Goal: Obtain resource: Download file/media

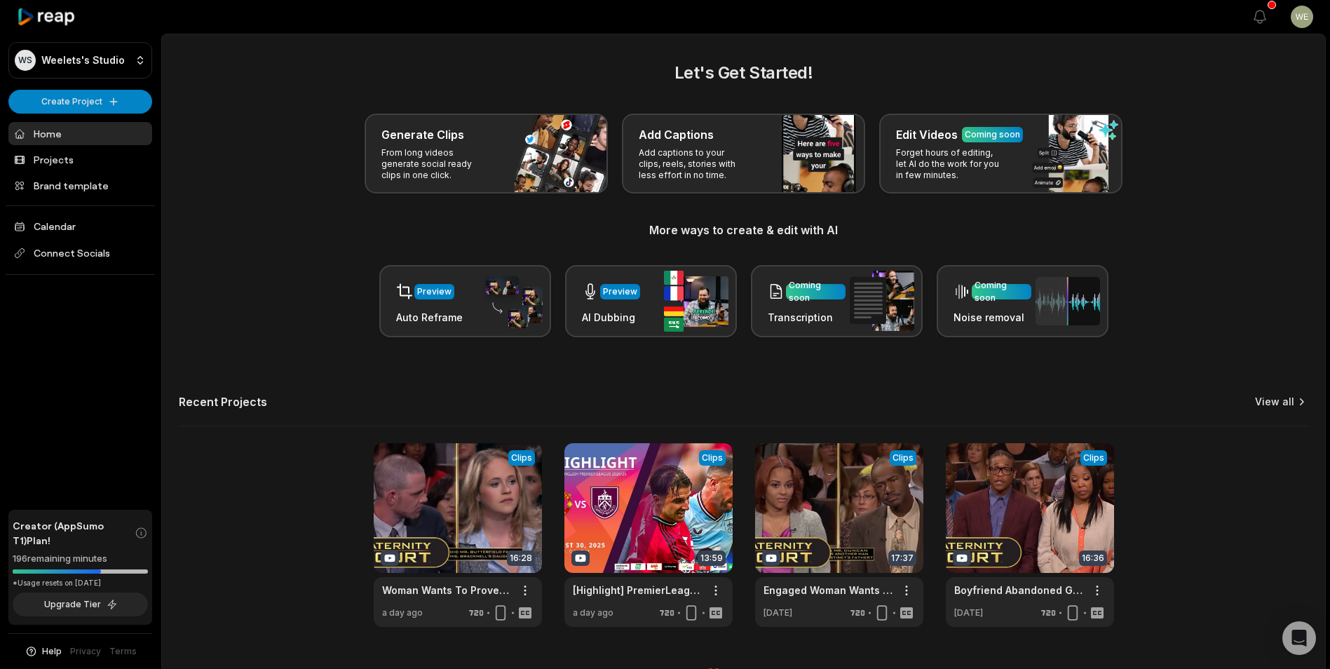
click at [1293, 400] on link "View all" at bounding box center [1274, 402] width 39 height 14
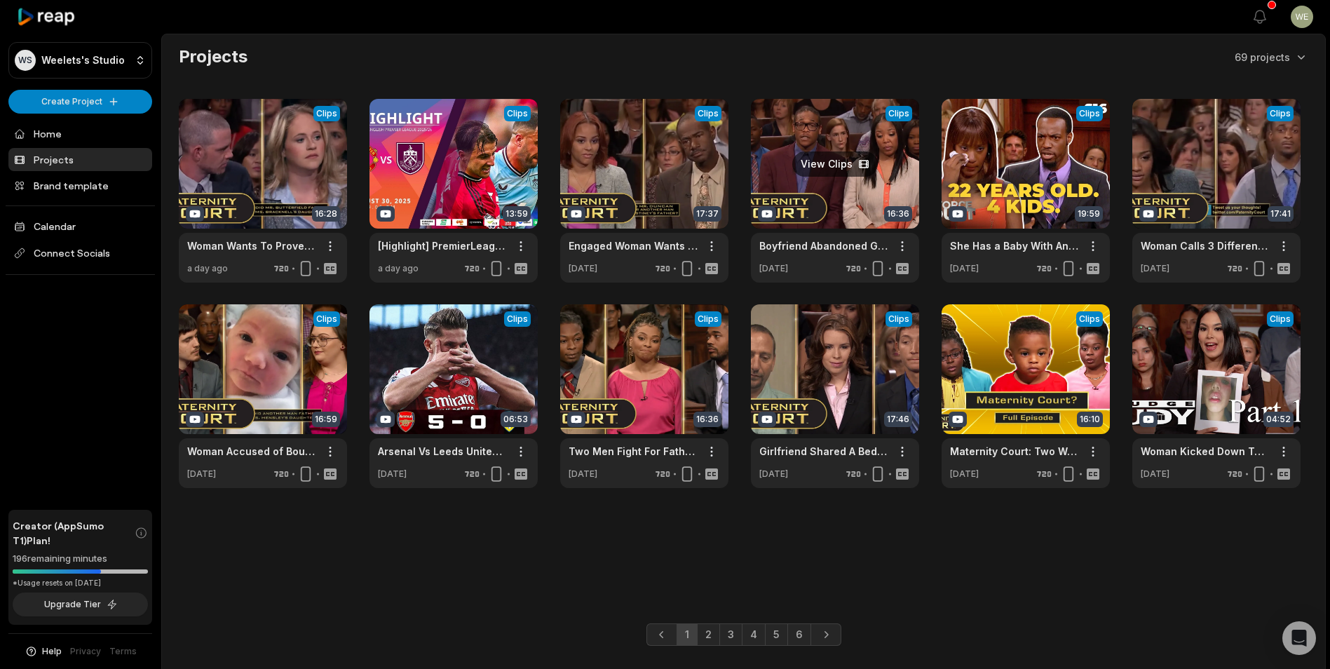
click at [852, 181] on link at bounding box center [835, 191] width 168 height 184
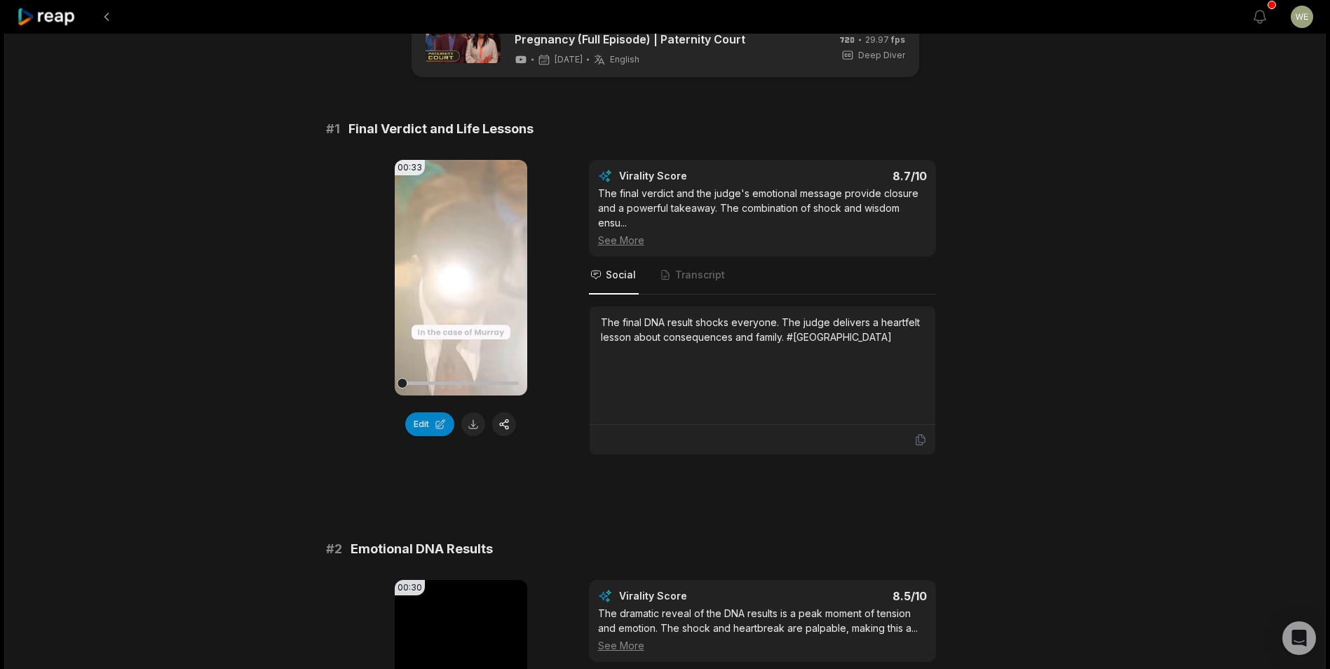
scroll to position [140, 0]
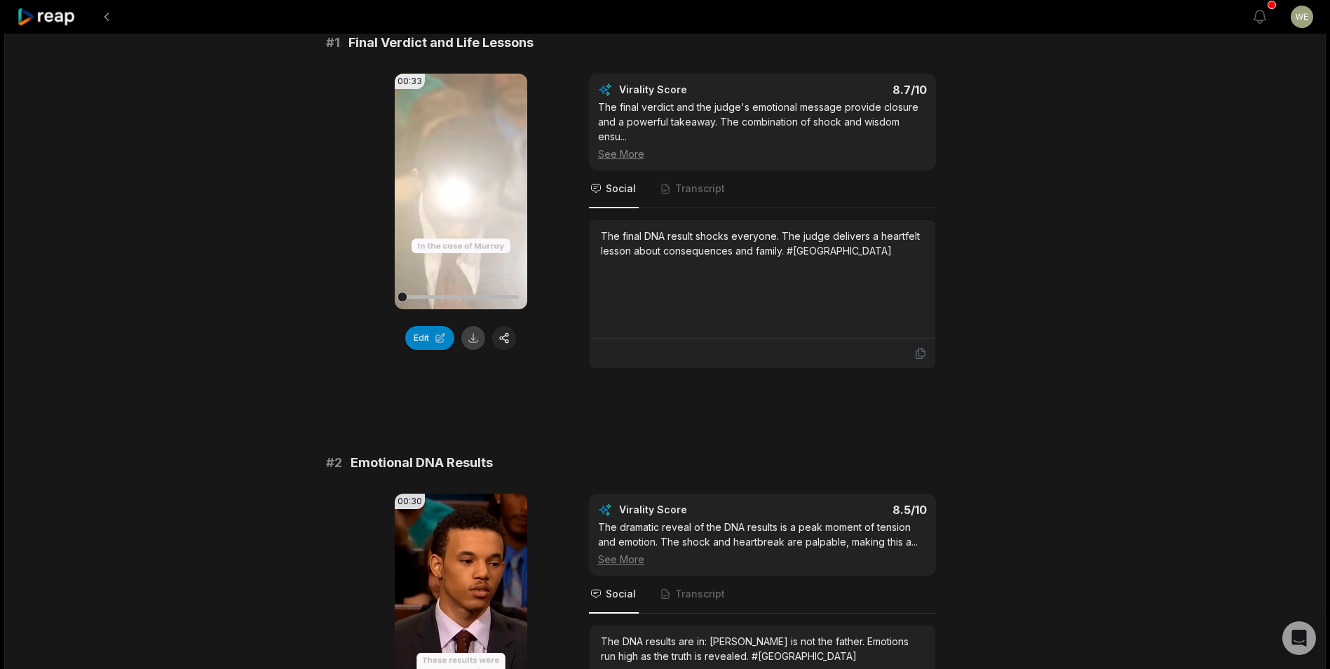
click at [477, 339] on button at bounding box center [473, 338] width 24 height 24
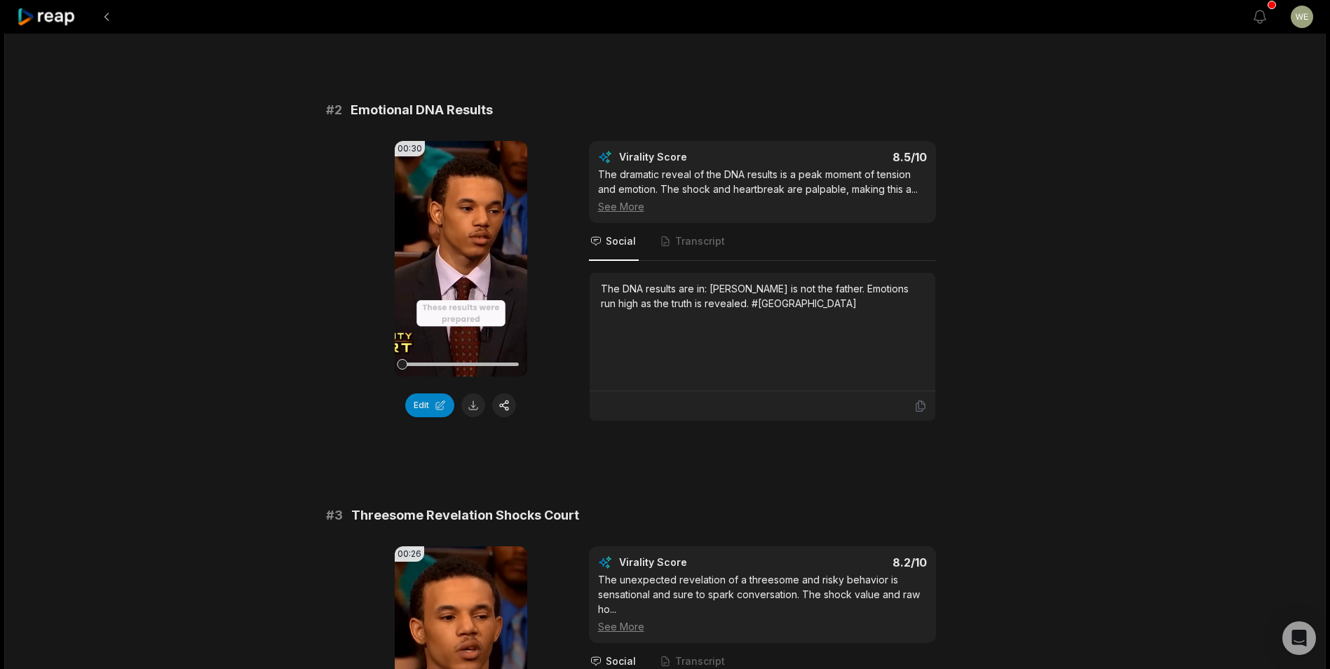
scroll to position [561, 0]
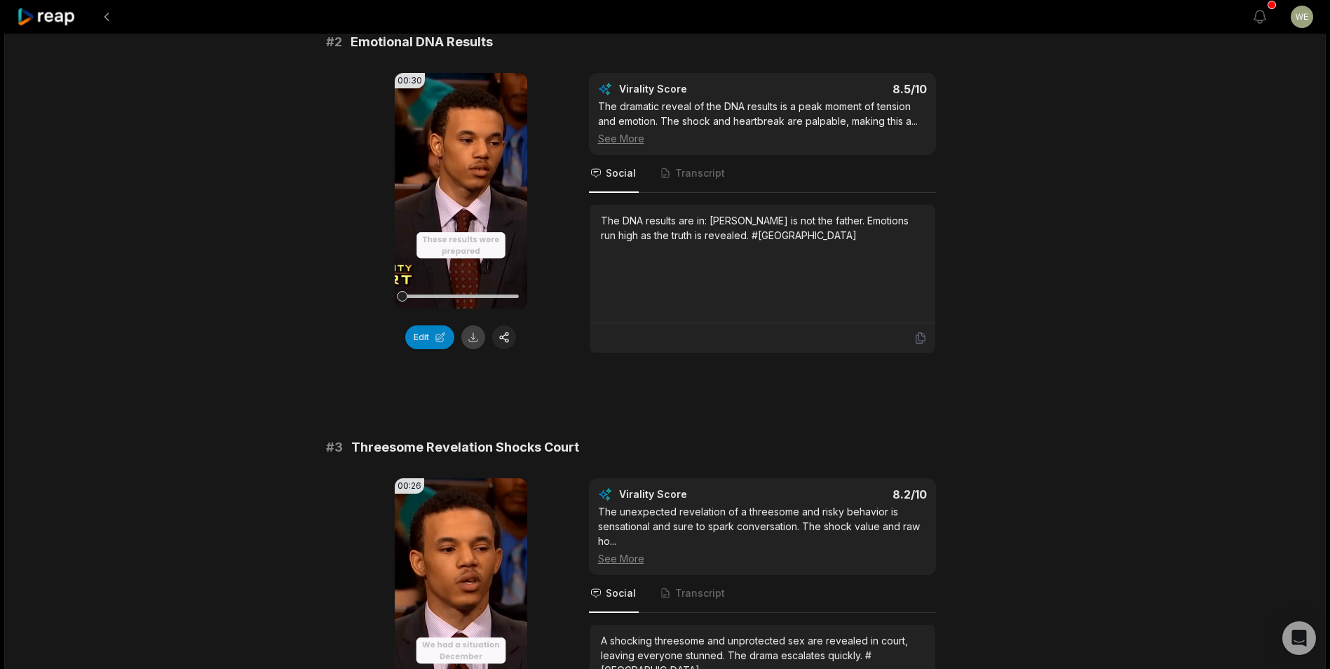
click at [471, 339] on button at bounding box center [473, 337] width 24 height 24
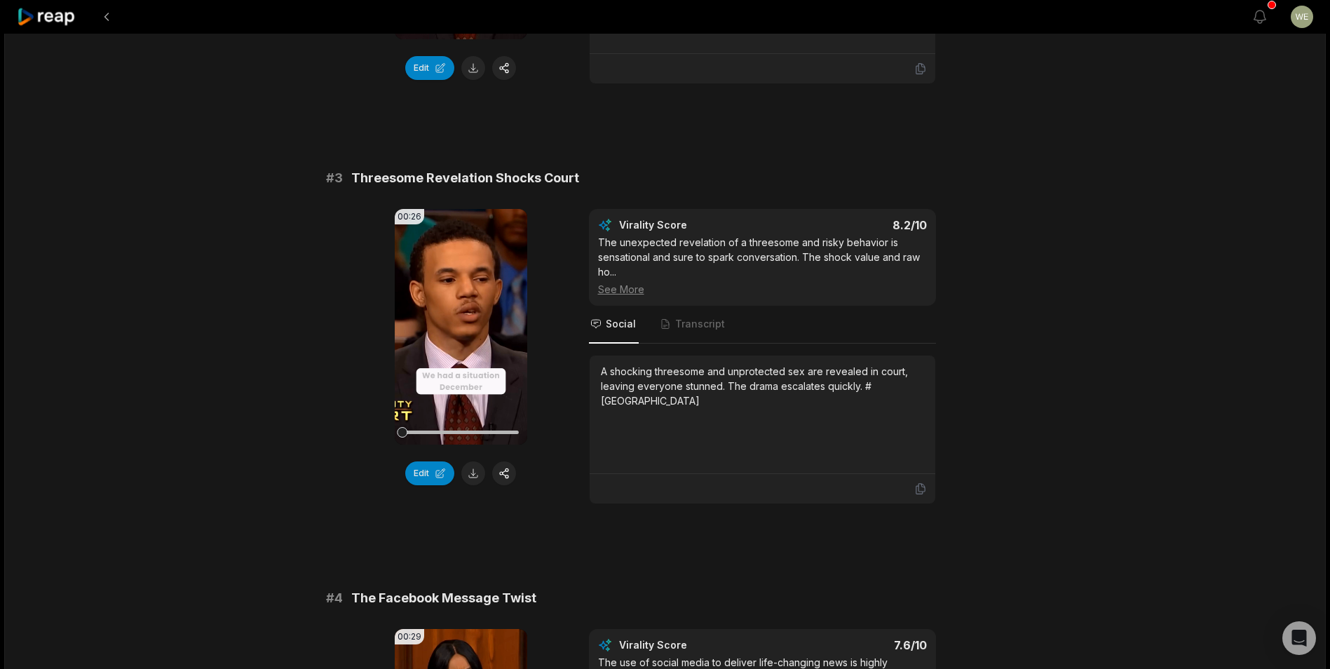
scroll to position [981, 0]
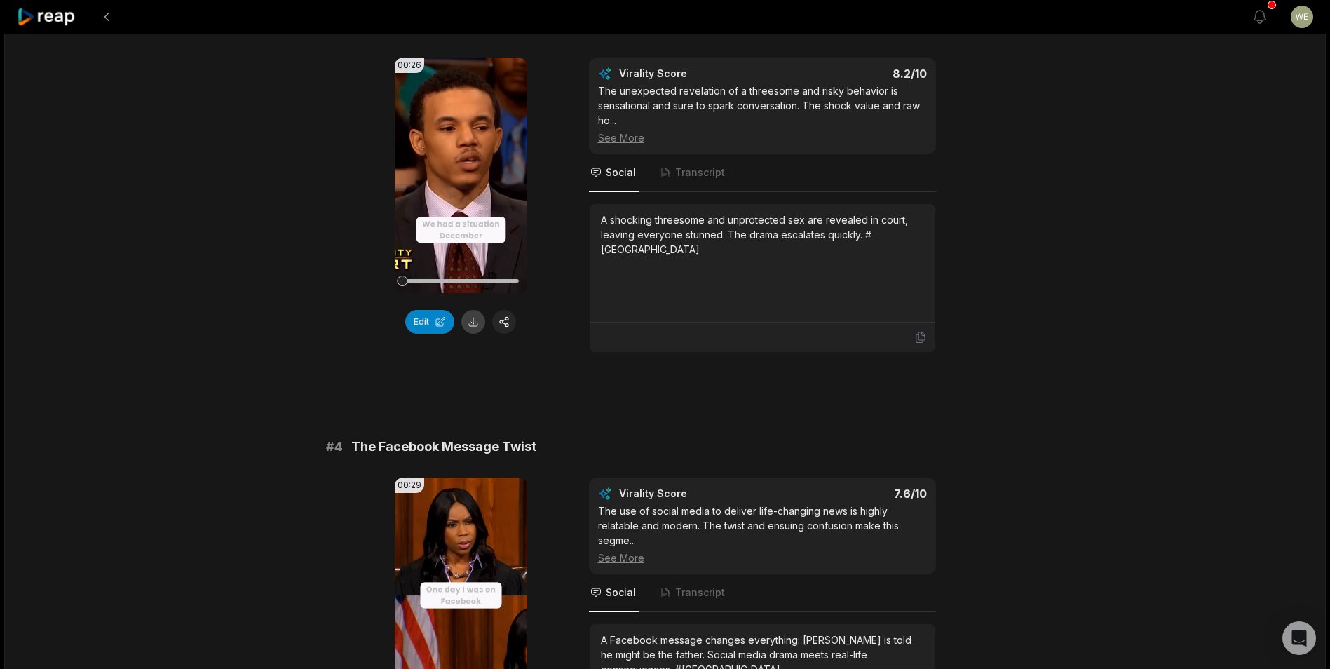
click at [475, 328] on button at bounding box center [473, 322] width 24 height 24
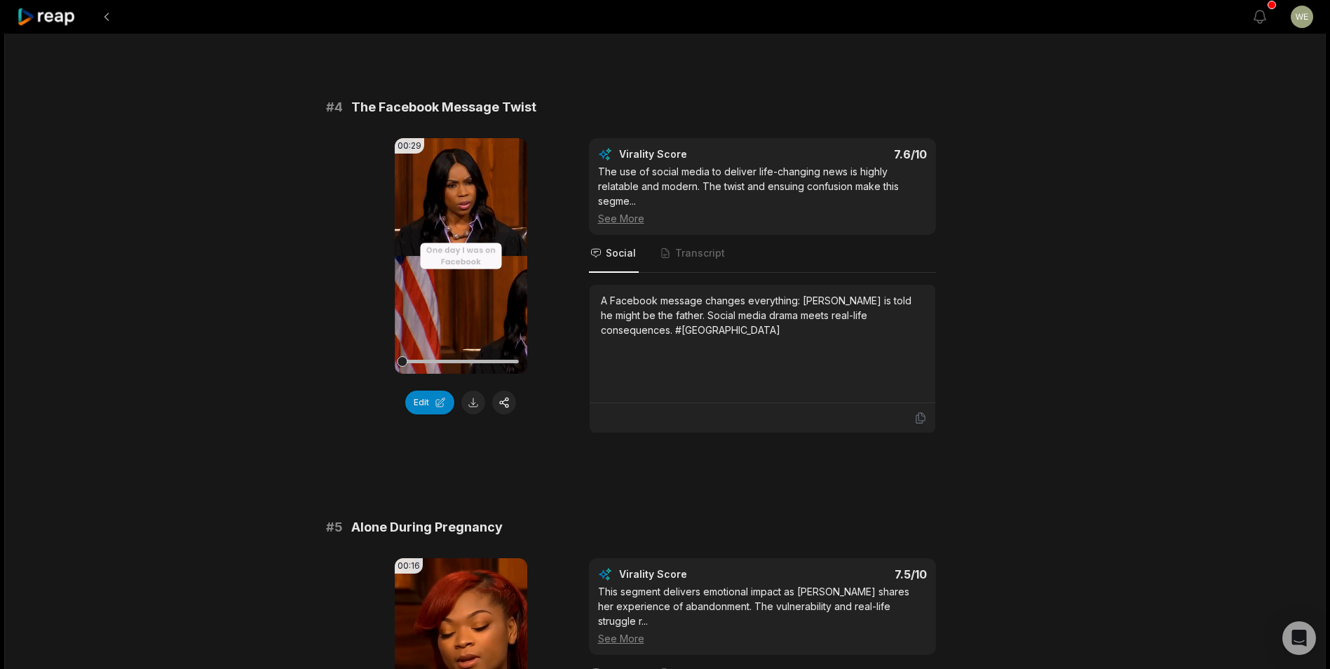
scroll to position [1332, 0]
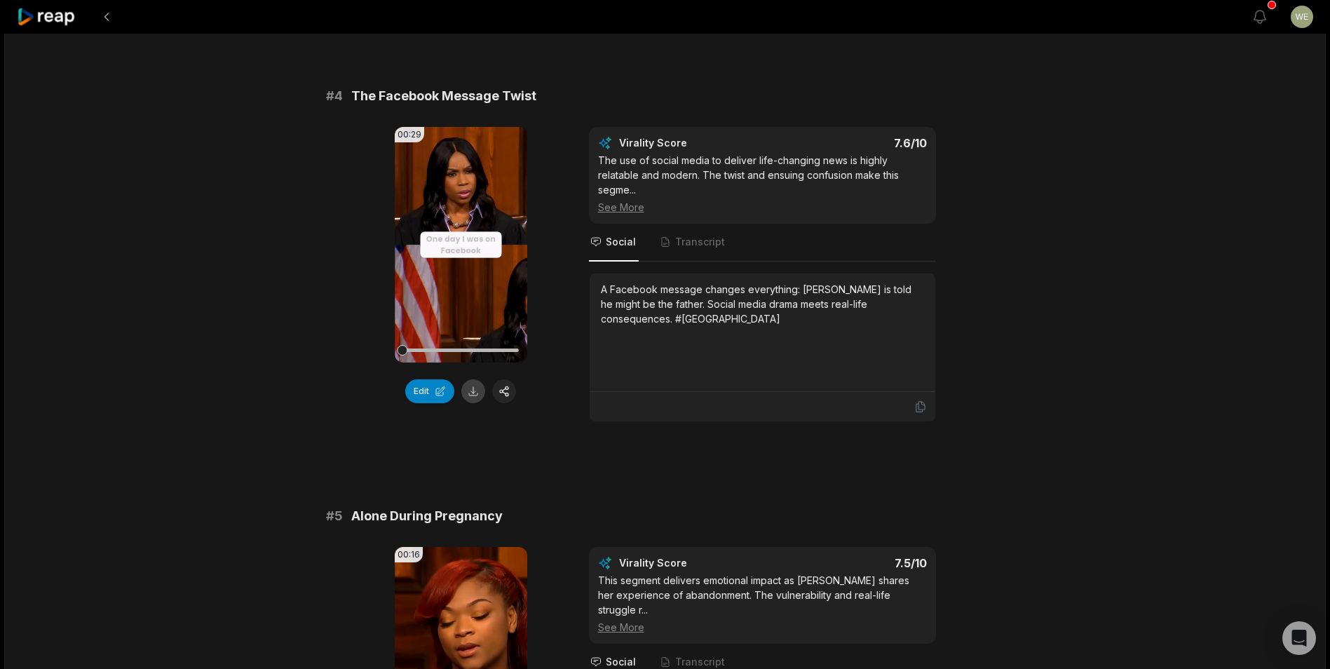
click at [476, 391] on button at bounding box center [473, 391] width 24 height 24
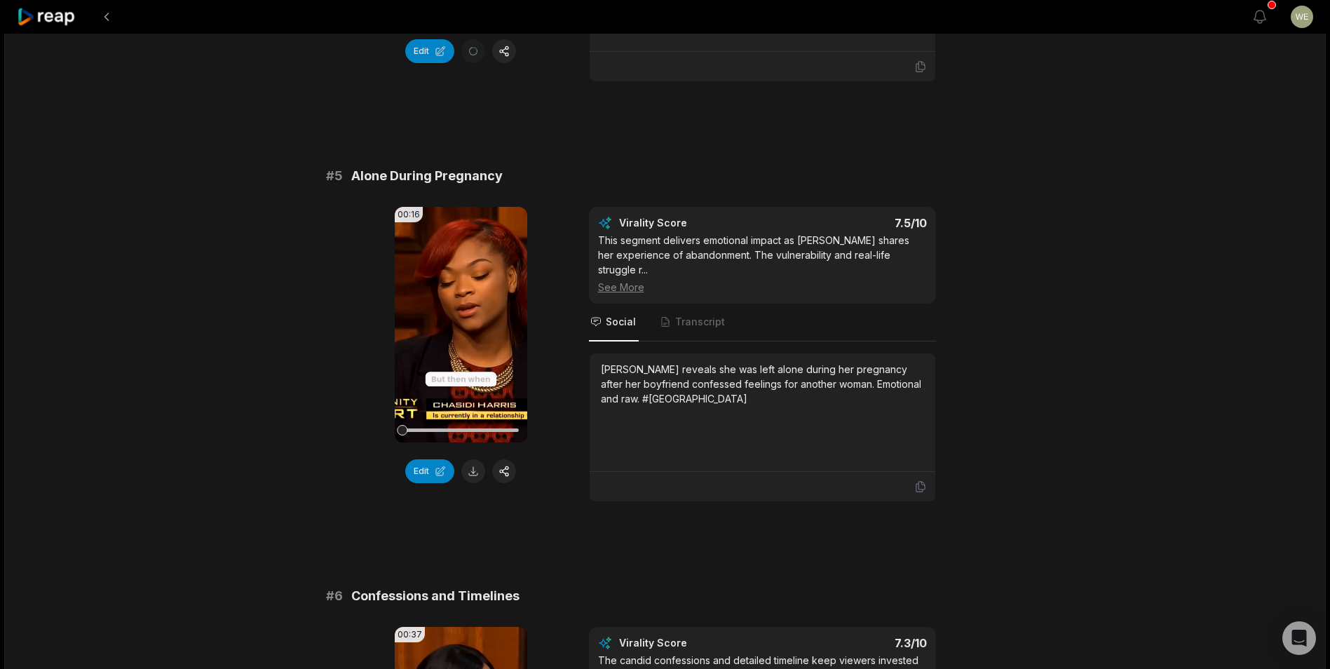
scroll to position [1682, 0]
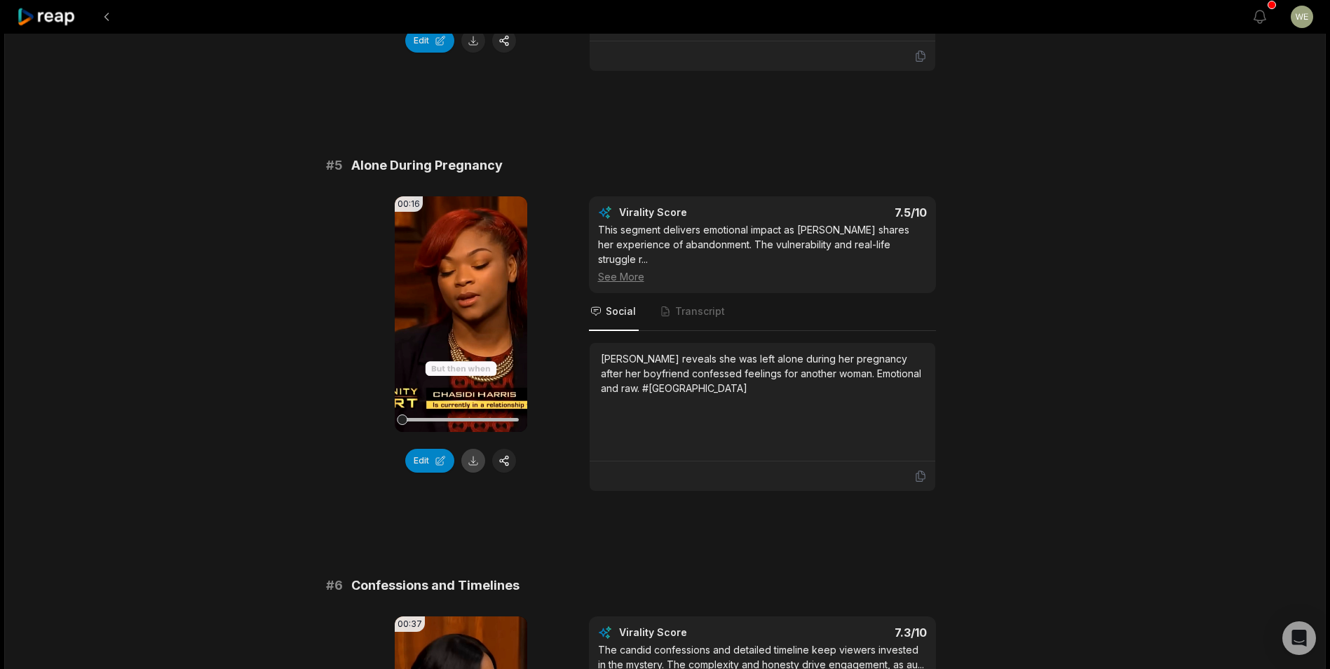
click at [477, 463] on button at bounding box center [473, 461] width 24 height 24
click at [586, 527] on div "# 1 Final Verdict and Life Lessons 00:33 Your browser does not support mp4 form…" at bounding box center [665, 511] width 679 height 4041
click at [469, 462] on button at bounding box center [473, 461] width 24 height 24
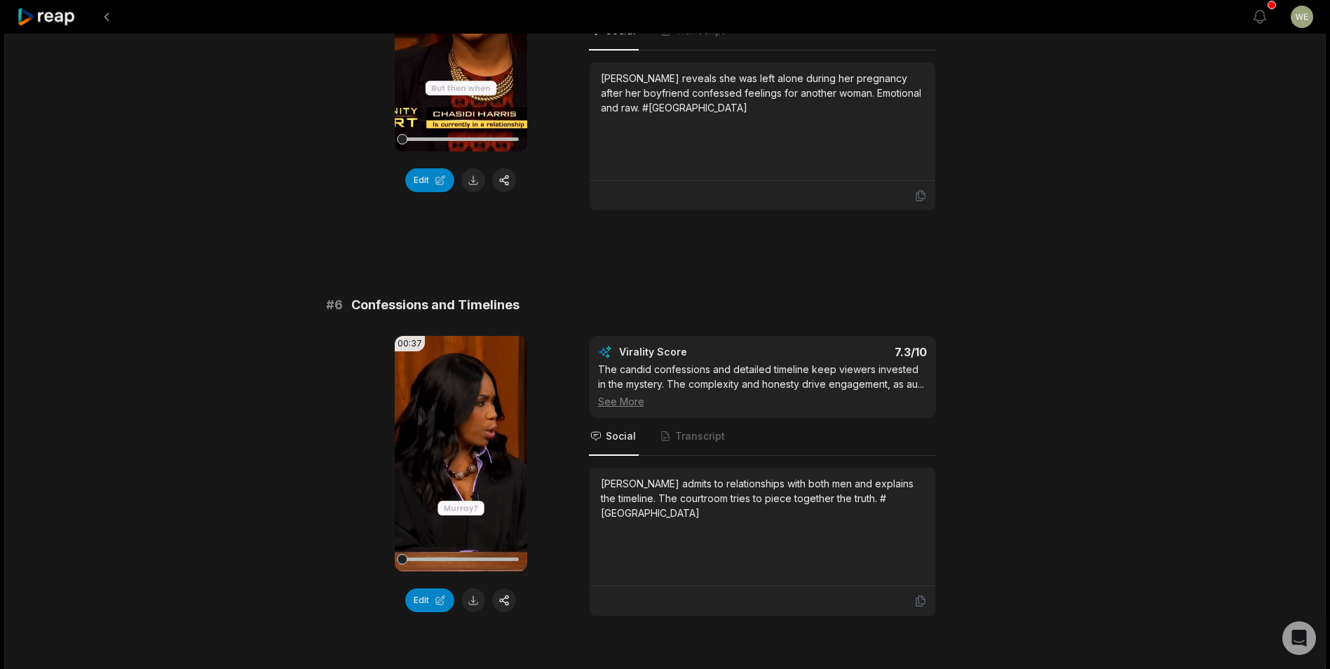
scroll to position [2173, 0]
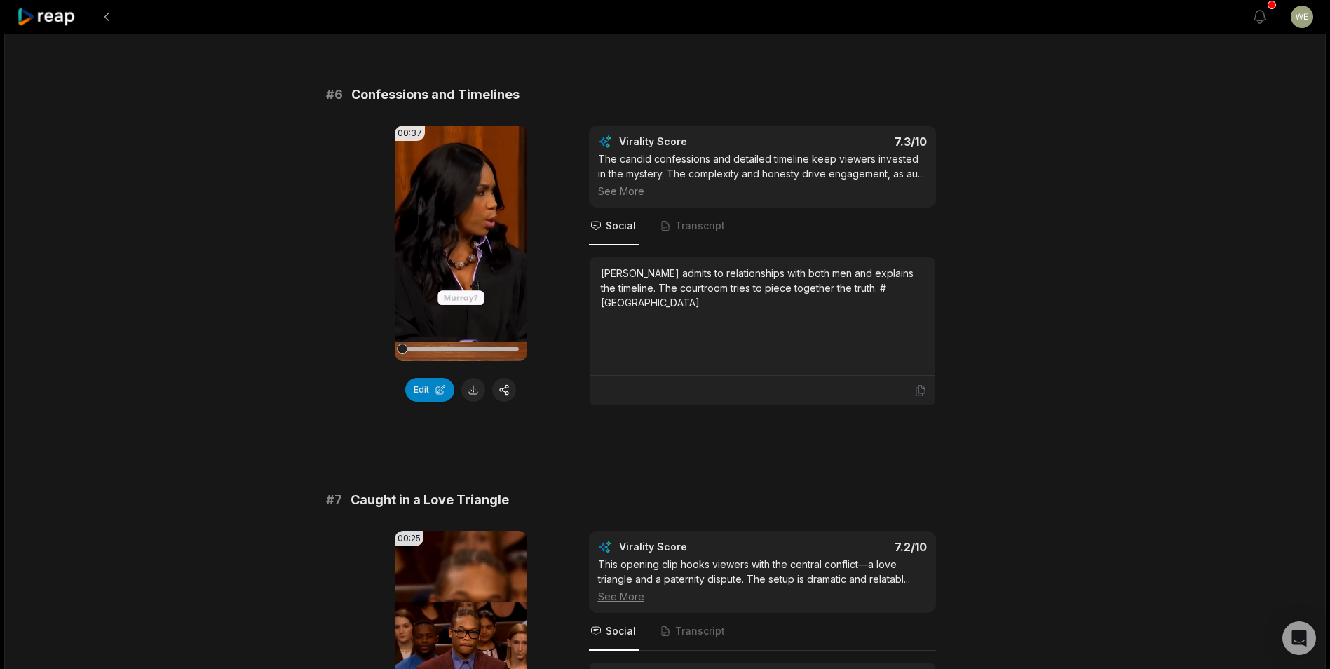
drag, startPoint x: 475, startPoint y: 378, endPoint x: 483, endPoint y: 376, distance: 8.0
click at [475, 378] on button at bounding box center [473, 390] width 24 height 24
click at [940, 468] on div "# 1 Final Verdict and Life Lessons 00:33 Your browser does not support mp4 form…" at bounding box center [665, 20] width 679 height 4041
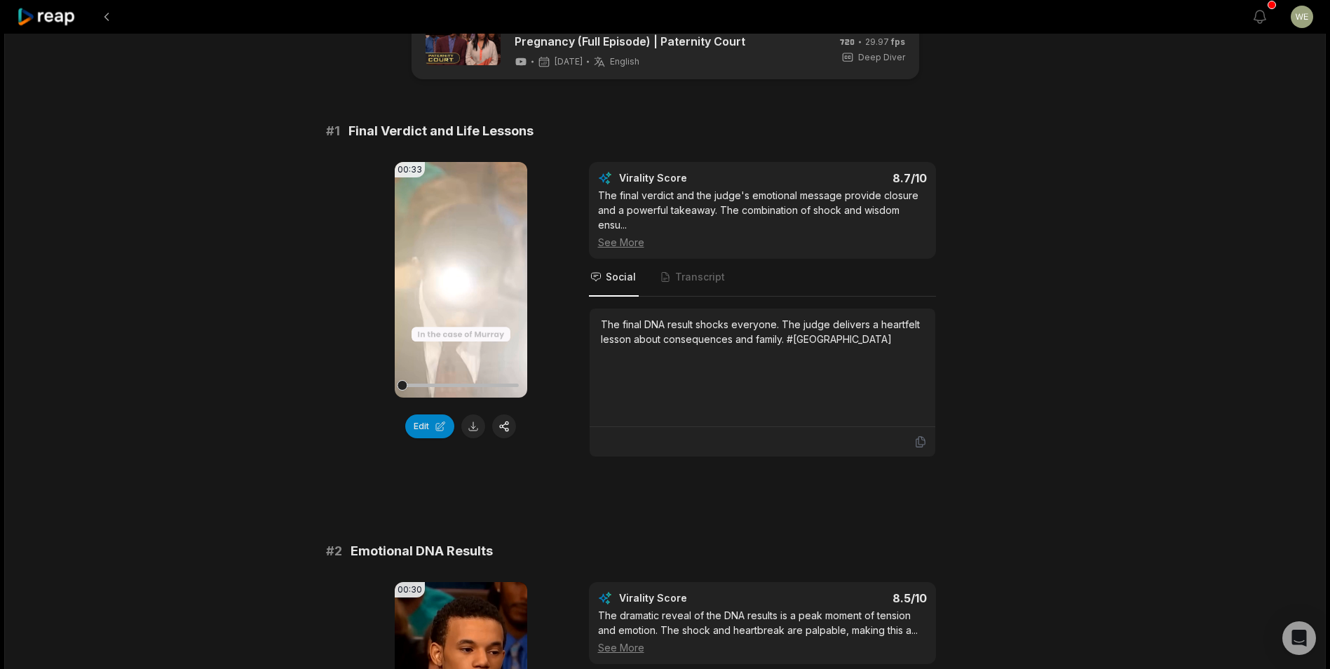
scroll to position [0, 0]
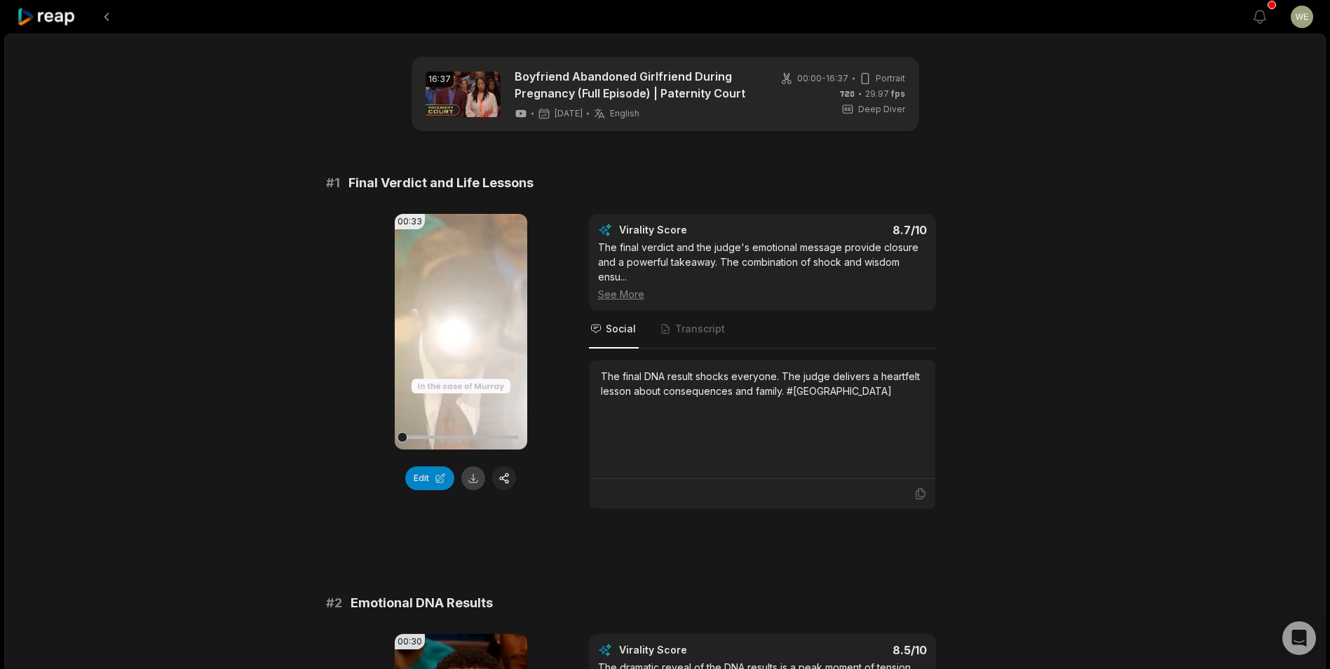
click at [471, 480] on button at bounding box center [473, 478] width 24 height 24
drag, startPoint x: 484, startPoint y: 175, endPoint x: 552, endPoint y: 179, distance: 67.4
click at [552, 179] on div "# 1 Final Verdict and Life Lessons" at bounding box center [665, 183] width 679 height 20
drag, startPoint x: 552, startPoint y: 179, endPoint x: 472, endPoint y: 191, distance: 80.0
copy span "Final Verdict and Life Lessons"
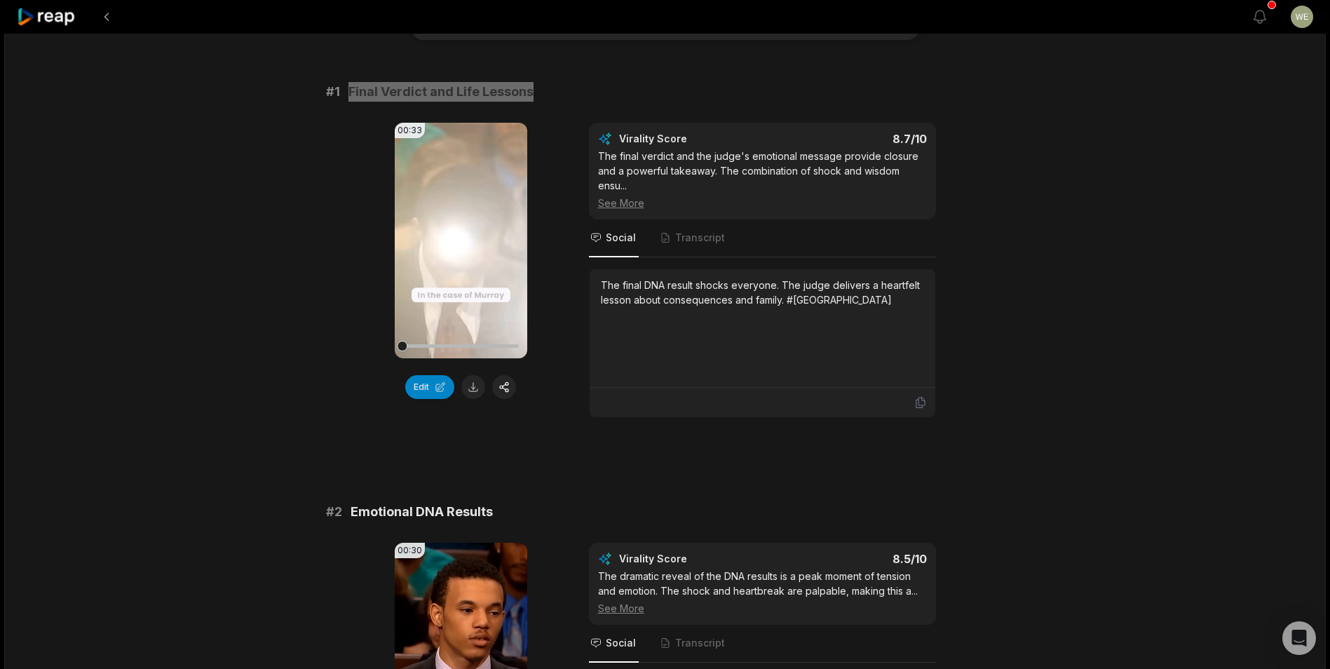
scroll to position [210, 0]
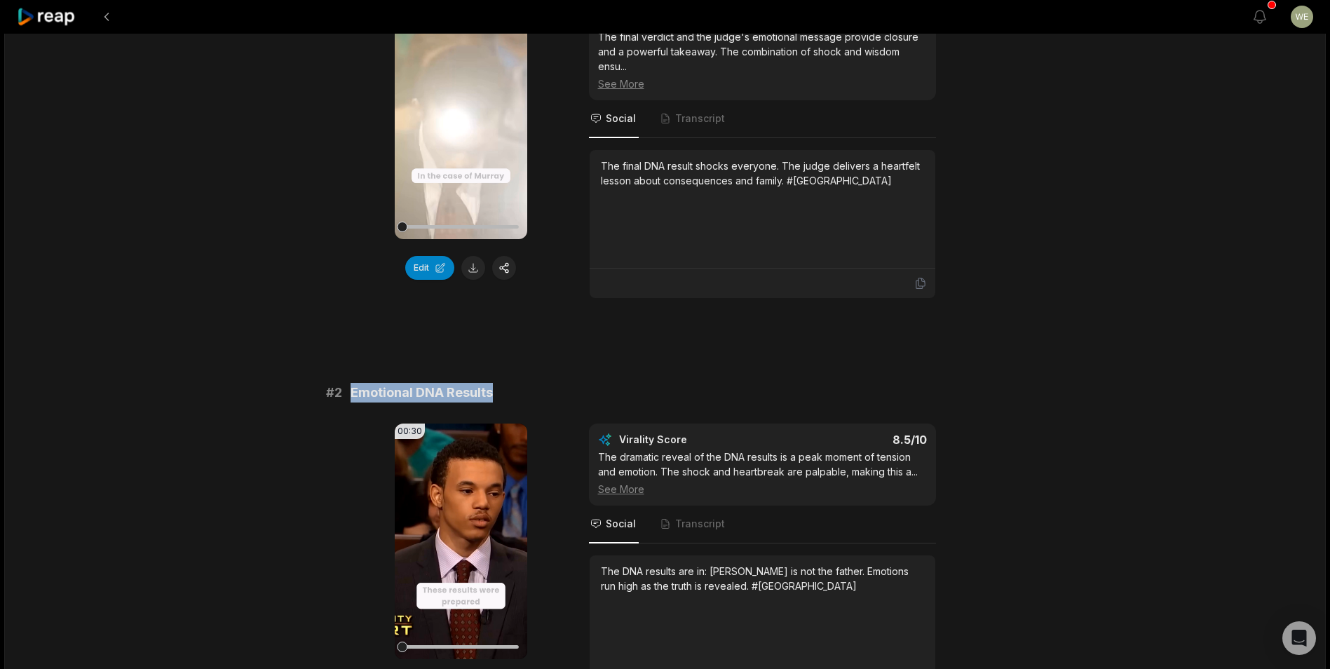
drag, startPoint x: 351, startPoint y: 393, endPoint x: 533, endPoint y: 394, distance: 181.6
click at [533, 394] on div "# 2 Emotional DNA Results" at bounding box center [665, 393] width 679 height 20
drag, startPoint x: 533, startPoint y: 394, endPoint x: 480, endPoint y: 394, distance: 52.6
copy span "Emotional DNA Results"
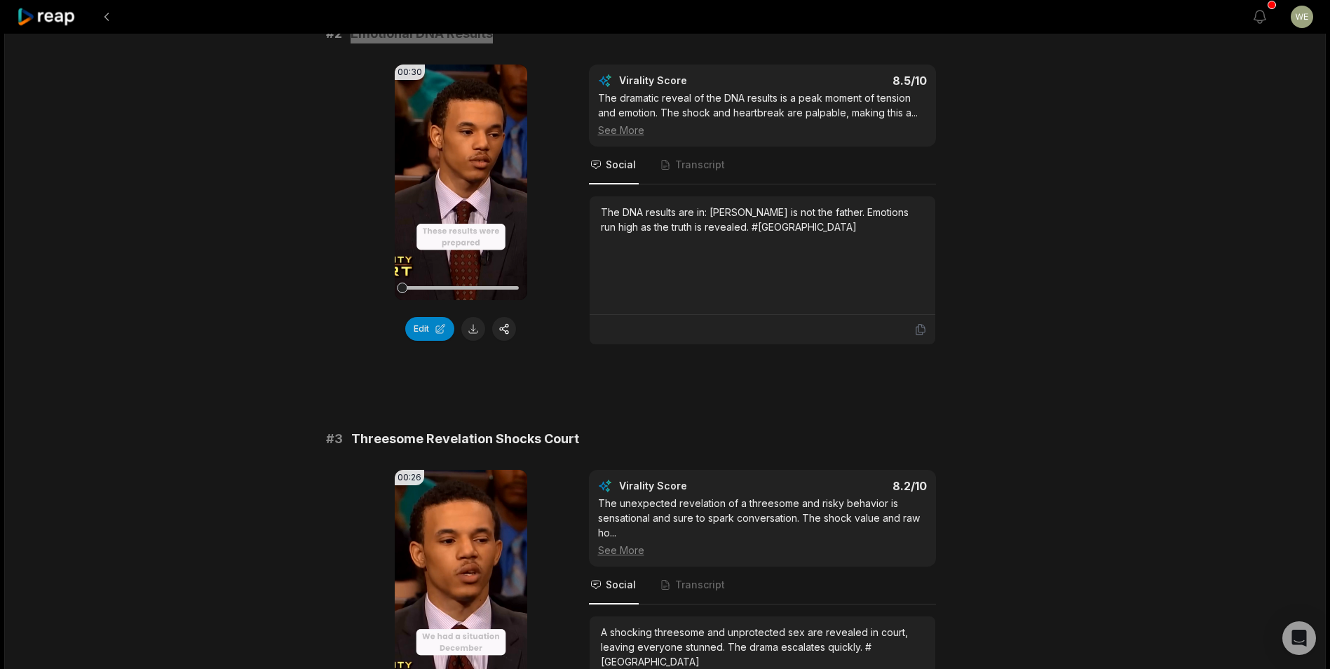
scroll to position [701, 0]
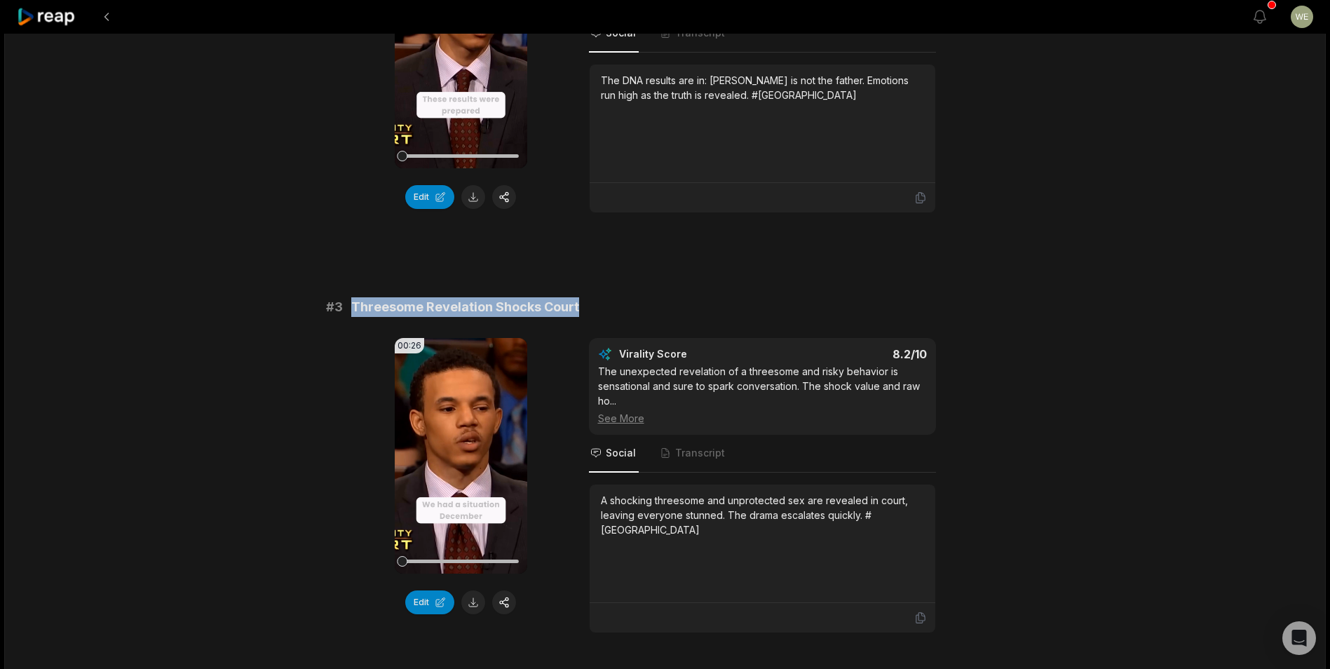
drag, startPoint x: 352, startPoint y: 303, endPoint x: 671, endPoint y: 301, distance: 319.0
click at [671, 301] on div "# 3 Threesome Revelation Shocks Court" at bounding box center [665, 307] width 679 height 20
copy span "Threesome Revelation Shocks Court"
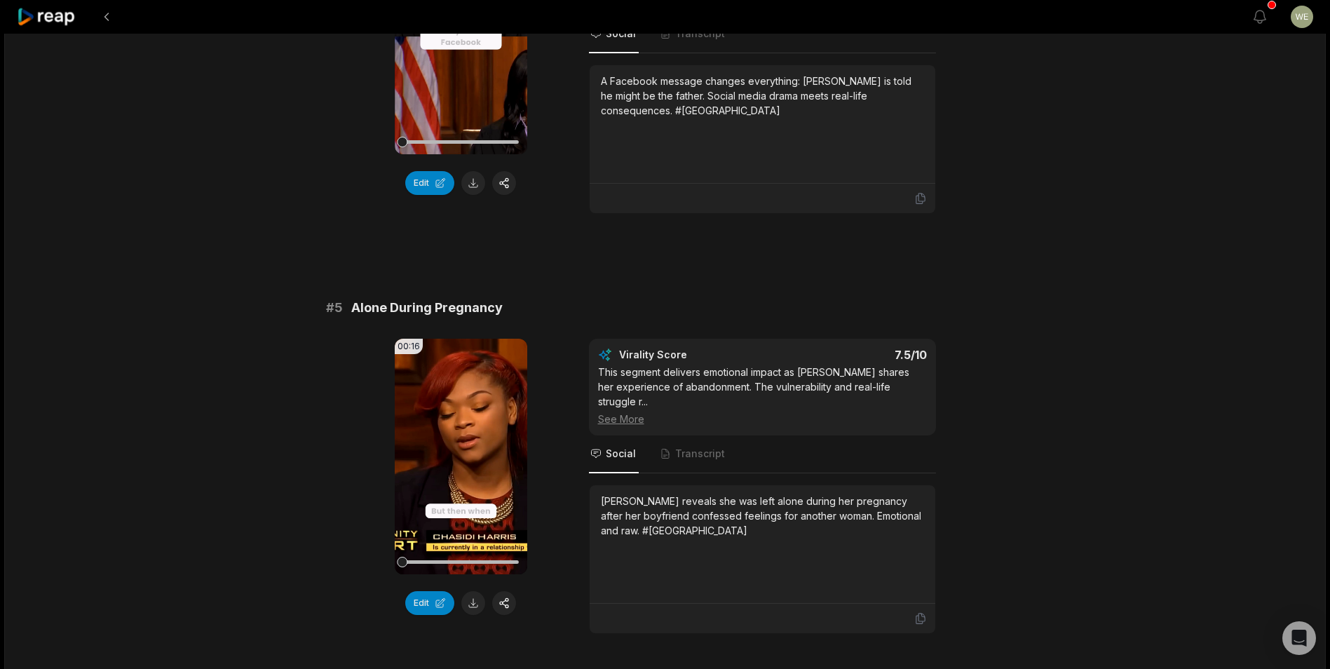
scroll to position [1542, 0]
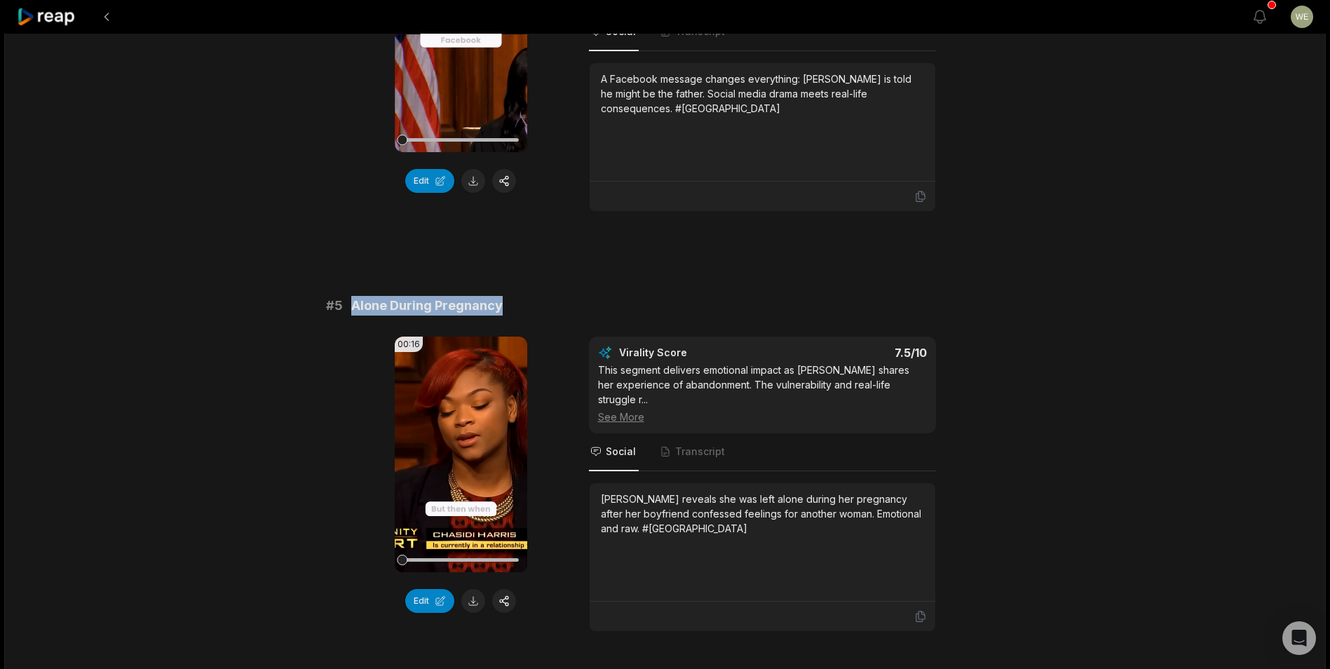
drag, startPoint x: 350, startPoint y: 302, endPoint x: 597, endPoint y: 305, distance: 246.8
click at [597, 305] on div "# 5 Alone During Pregnancy" at bounding box center [665, 306] width 679 height 20
drag, startPoint x: 597, startPoint y: 305, endPoint x: 480, endPoint y: 306, distance: 116.4
copy span "Alone During Pregnancy"
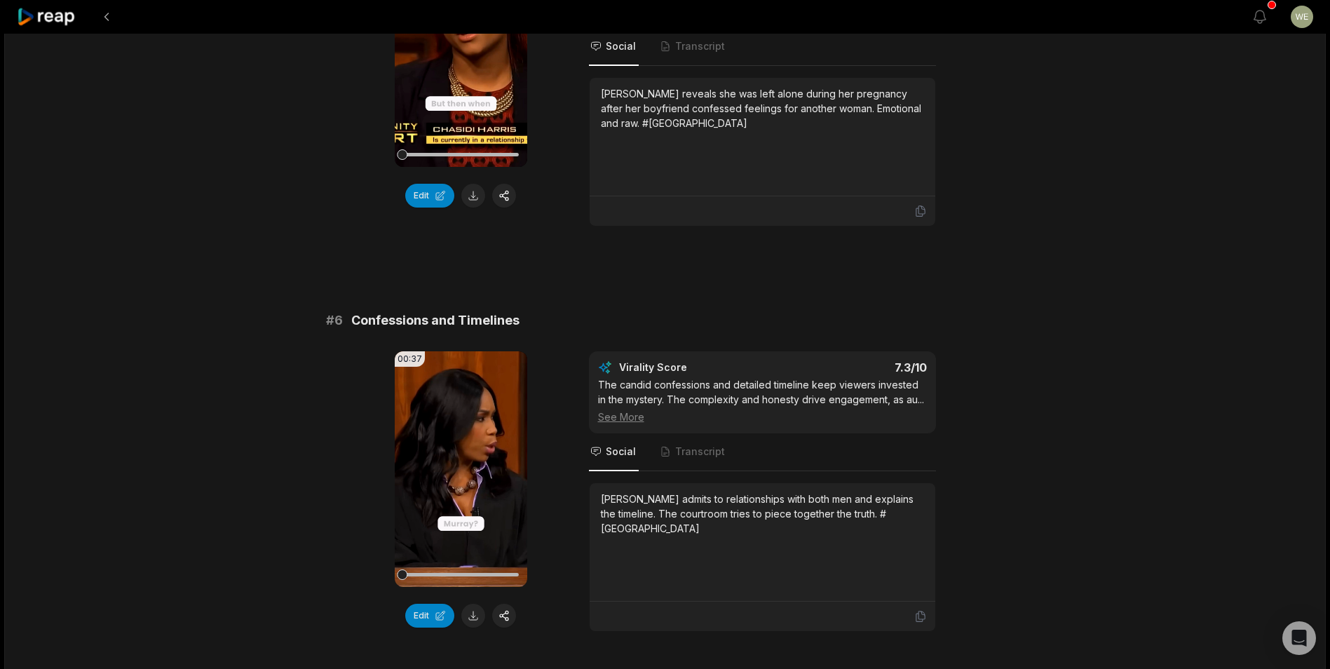
scroll to position [1963, 0]
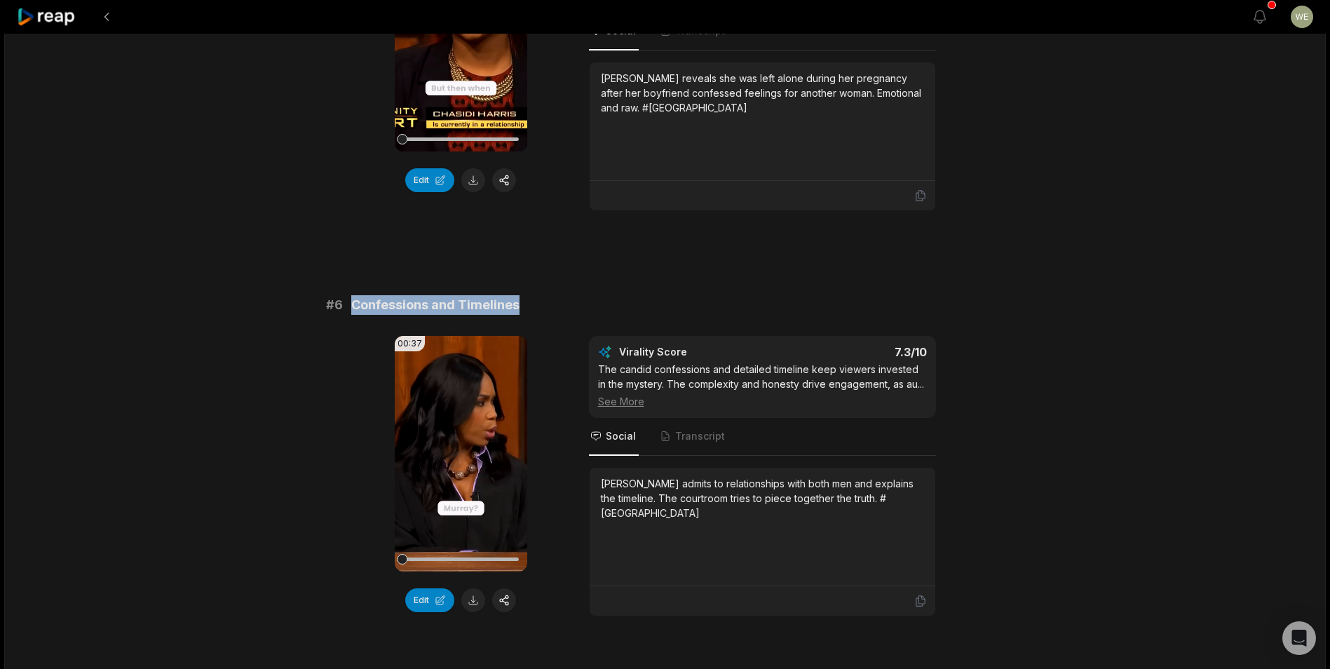
drag, startPoint x: 348, startPoint y: 288, endPoint x: 534, endPoint y: 286, distance: 185.8
click at [534, 295] on div "# 6 Confessions and Timelines" at bounding box center [665, 305] width 679 height 20
drag, startPoint x: 534, startPoint y: 286, endPoint x: 501, endPoint y: 293, distance: 34.4
copy span "Confessions and Timelines"
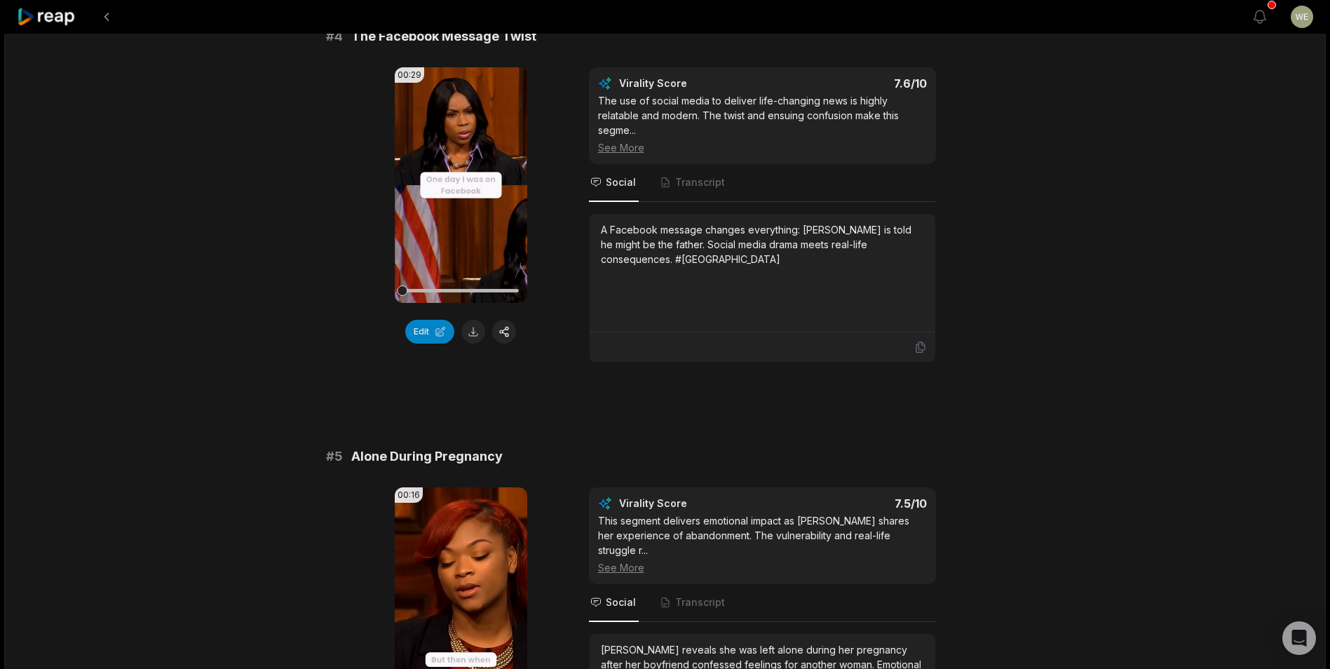
scroll to position [1262, 0]
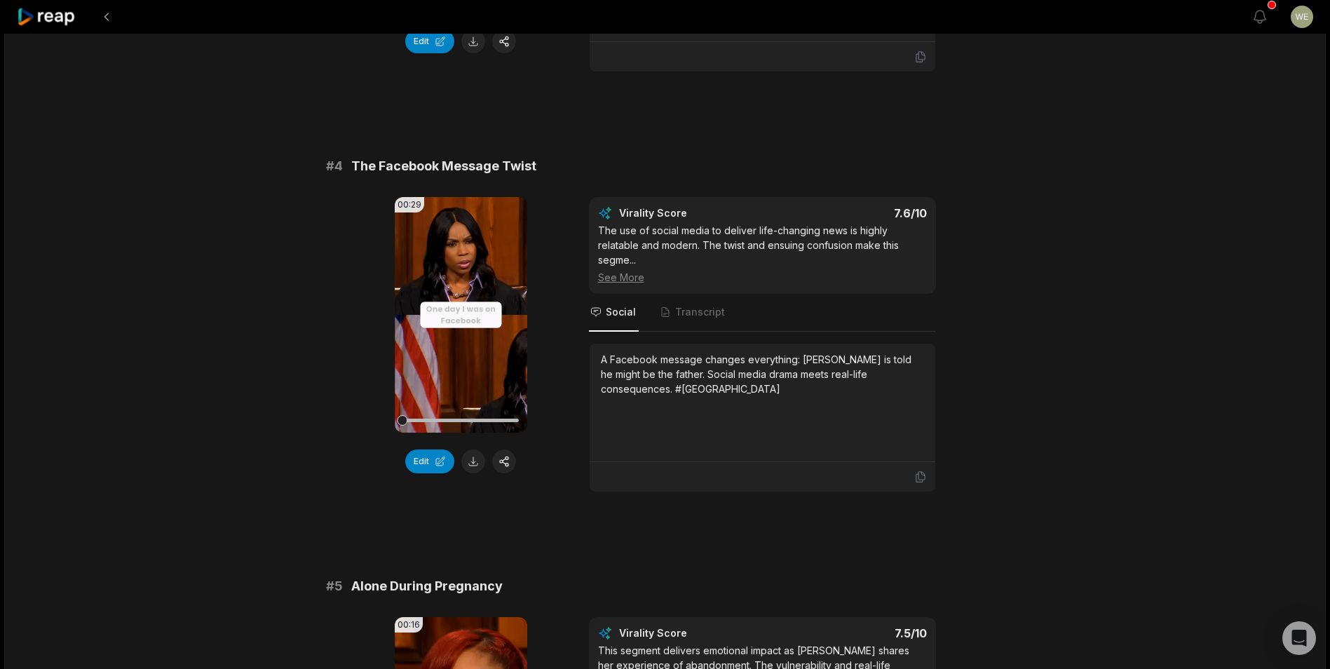
click at [472, 460] on button at bounding box center [473, 461] width 24 height 24
drag, startPoint x: 354, startPoint y: 161, endPoint x: 579, endPoint y: 154, distance: 225.1
drag, startPoint x: 579, startPoint y: 154, endPoint x: 502, endPoint y: 166, distance: 78.1
copy span "The Facebook Message Twist"
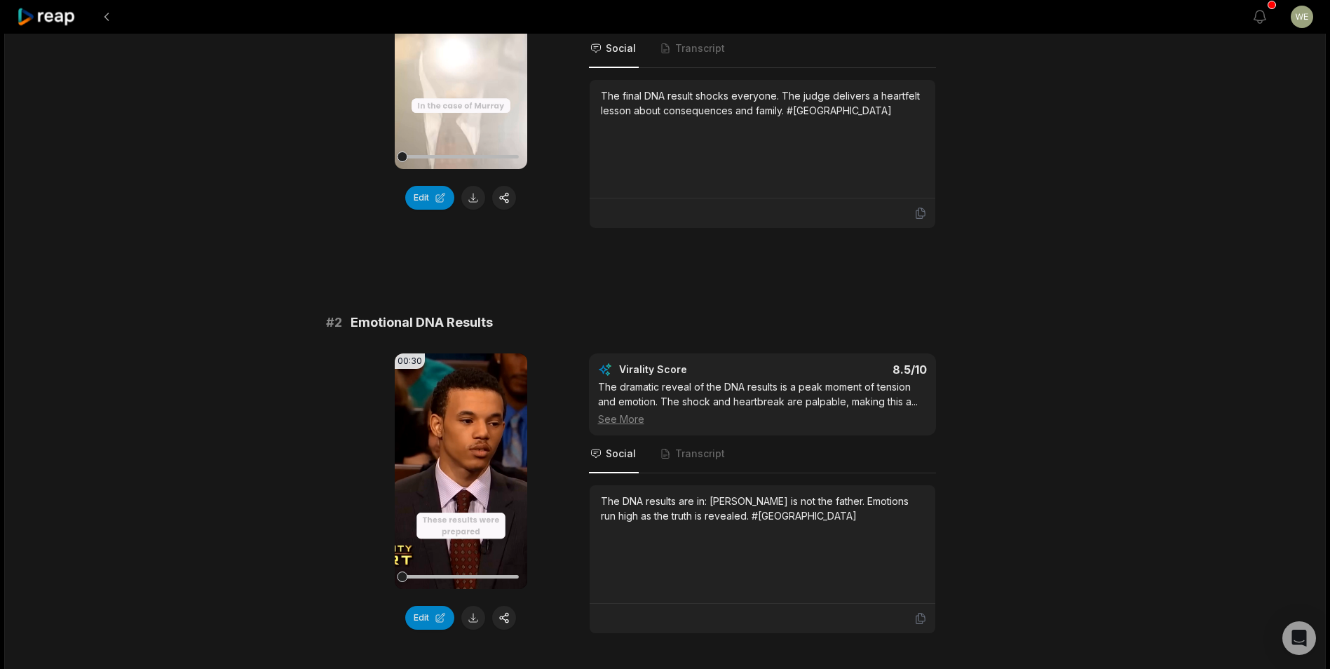
scroll to position [421, 0]
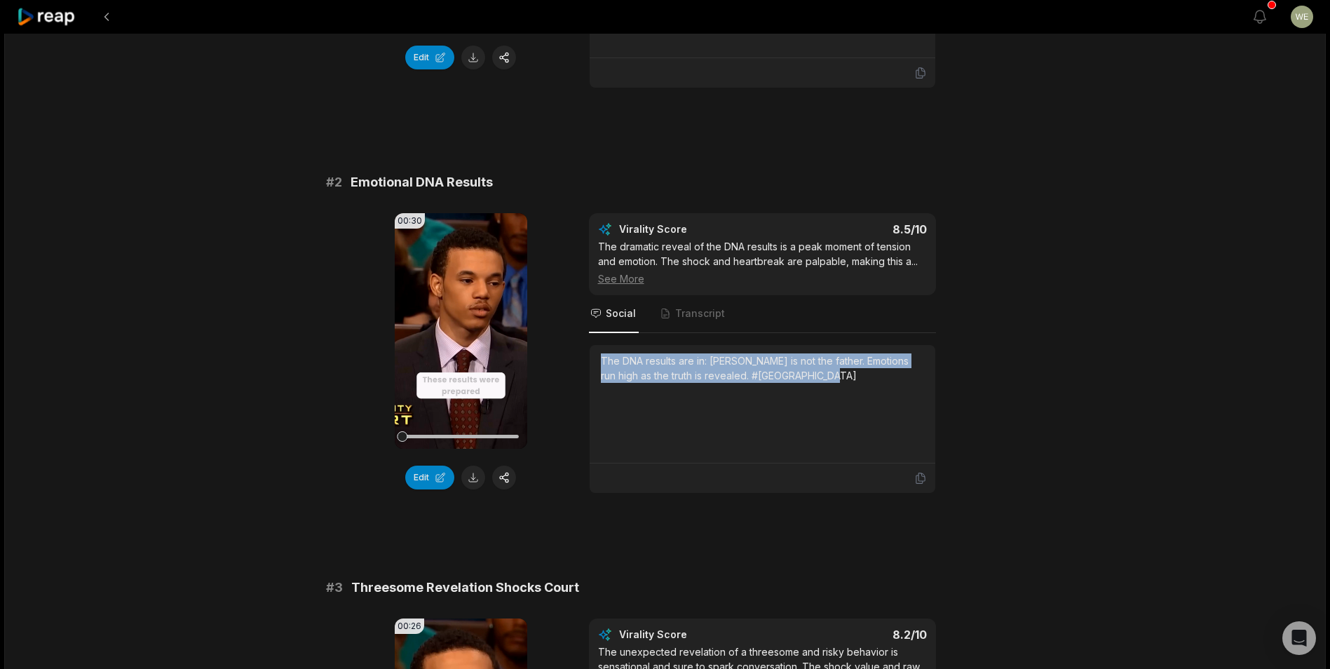
drag, startPoint x: 601, startPoint y: 359, endPoint x: 862, endPoint y: 382, distance: 261.8
click at [862, 382] on div "The DNA results are in: [PERSON_NAME] is not the father. Emotions run high as t…" at bounding box center [762, 367] width 323 height 29
copy div "The DNA results are in: [PERSON_NAME] is not the father. Emotions run high as t…"
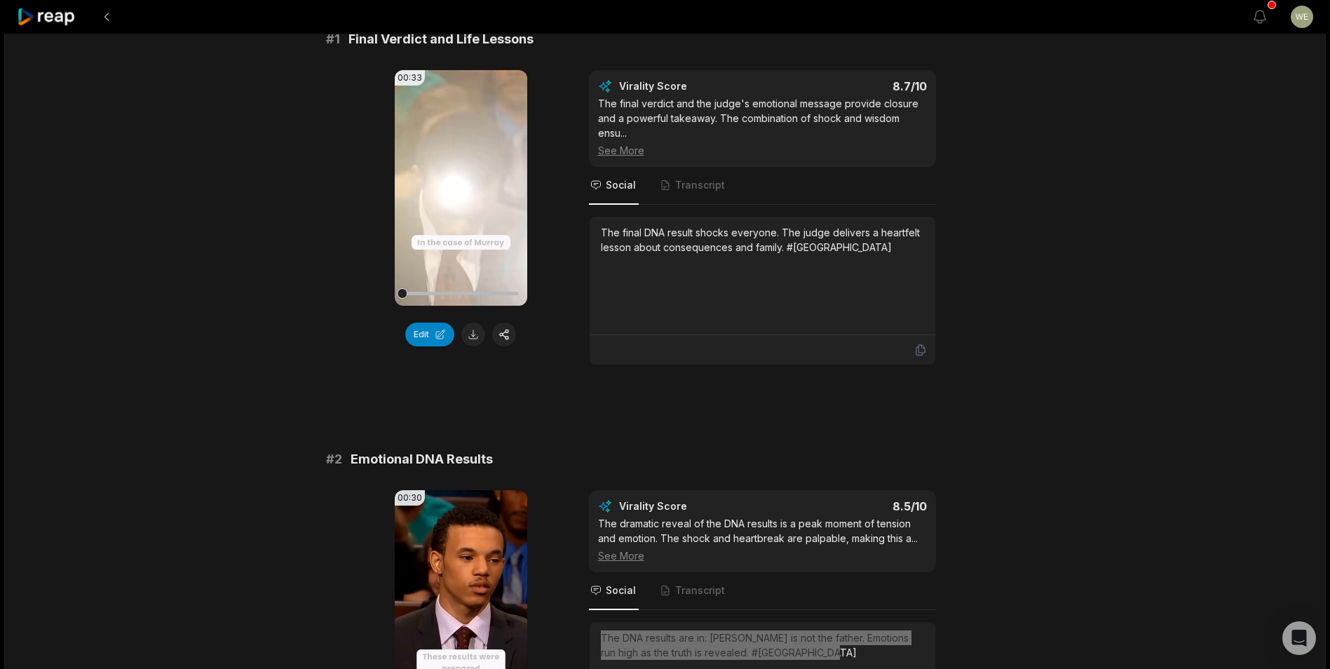
scroll to position [140, 0]
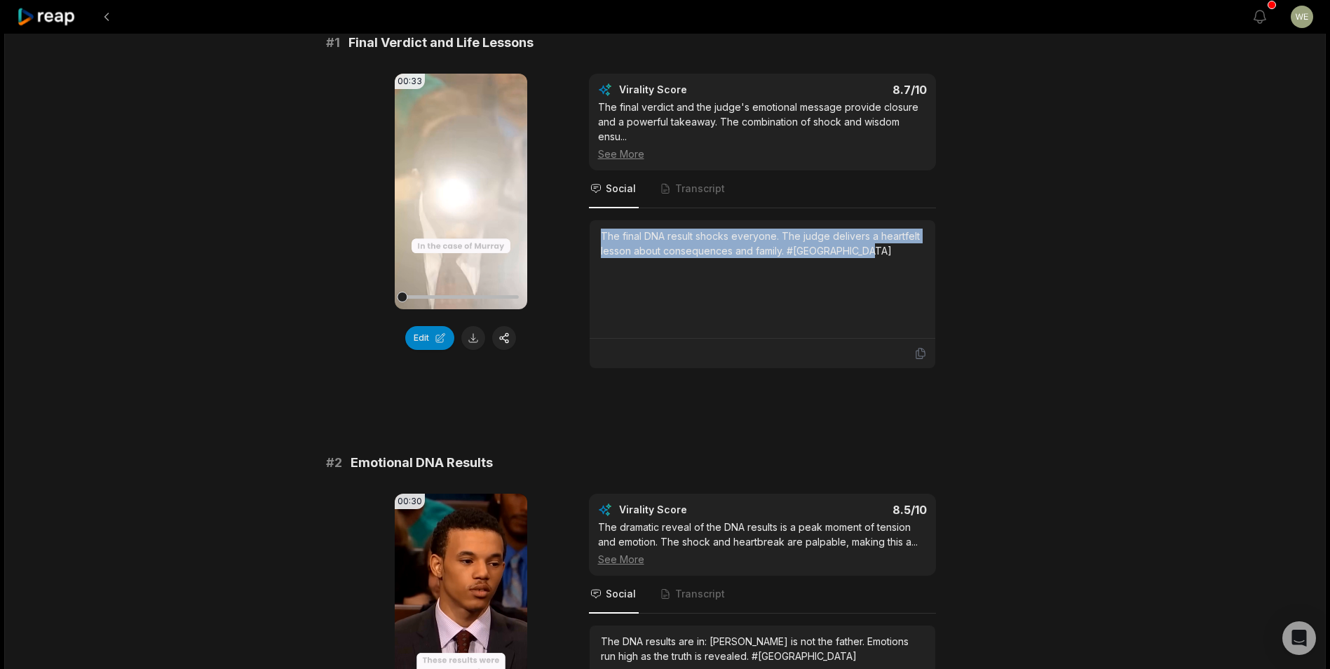
drag, startPoint x: 599, startPoint y: 234, endPoint x: 876, endPoint y: 250, distance: 277.4
click at [876, 250] on div "The final DNA result shocks everyone. The judge delivers a heartfelt lesson abo…" at bounding box center [763, 279] width 346 height 118
drag, startPoint x: 876, startPoint y: 250, endPoint x: 787, endPoint y: 247, distance: 89.8
copy div "The final DNA result shocks everyone. The judge delivers a heartfelt lesson abo…"
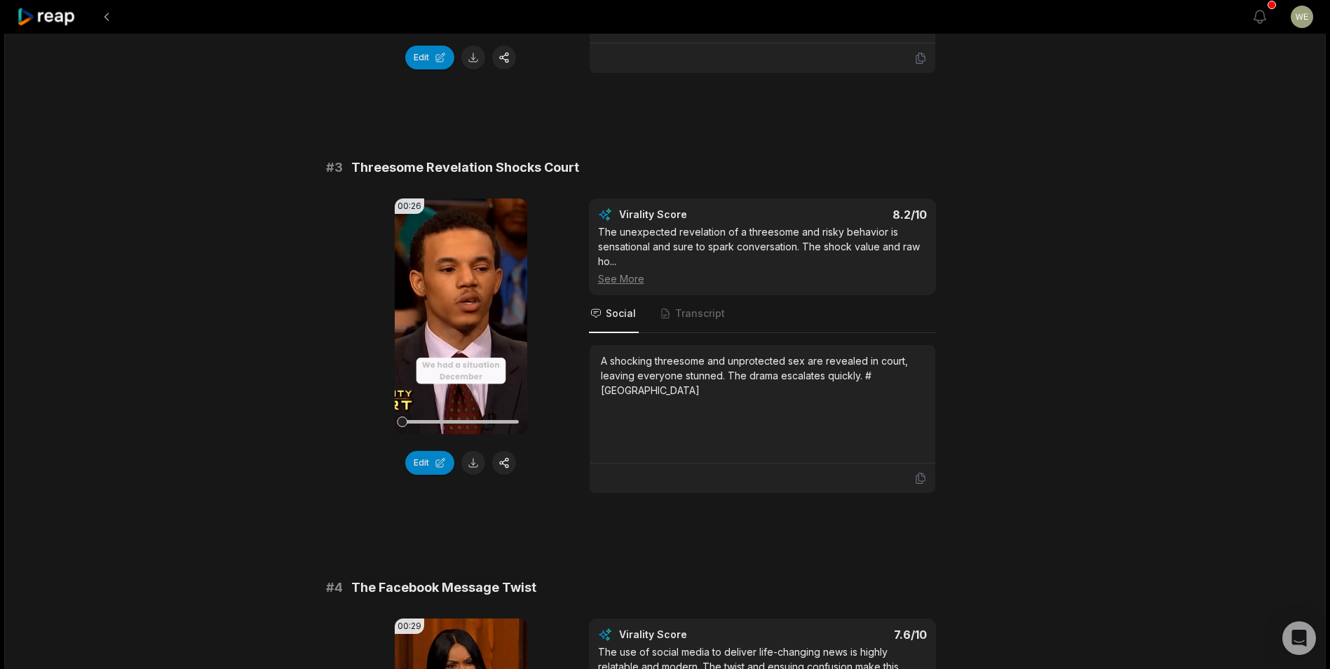
scroll to position [841, 0]
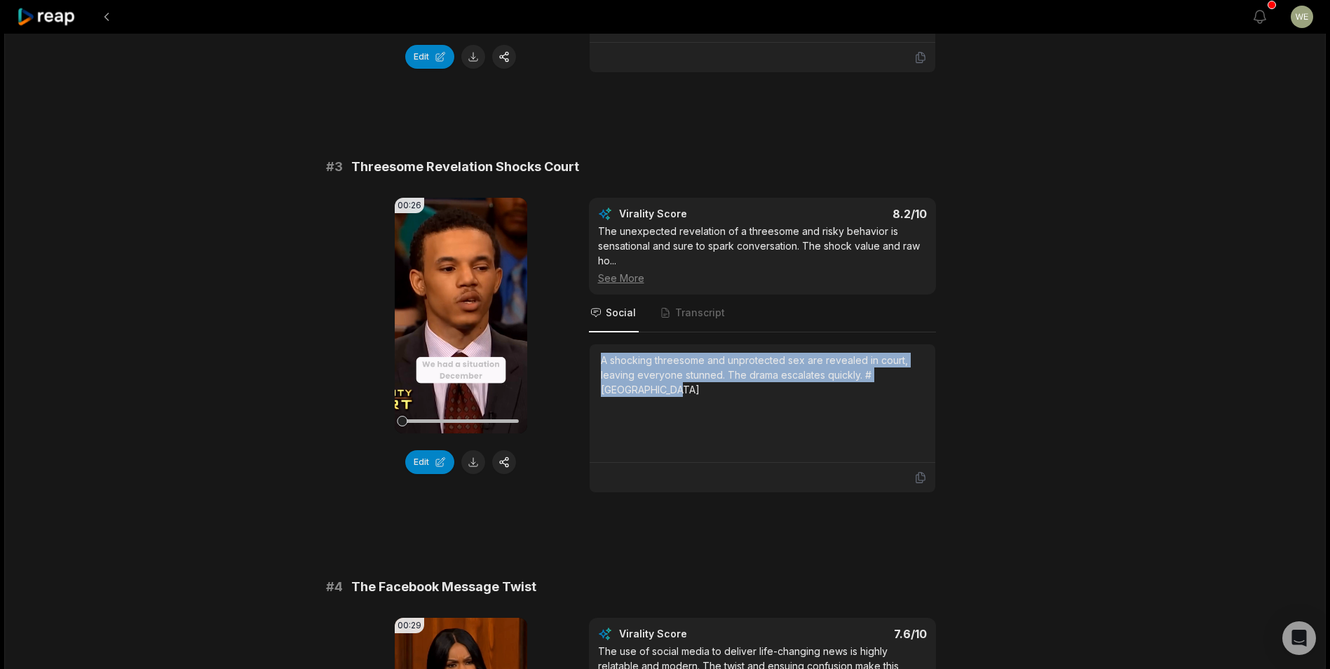
drag, startPoint x: 602, startPoint y: 360, endPoint x: 736, endPoint y: 390, distance: 137.2
click at [736, 390] on div "A shocking threesome and unprotected sex are revealed in court, leaving everyon…" at bounding box center [762, 375] width 323 height 44
drag, startPoint x: 736, startPoint y: 390, endPoint x: 663, endPoint y: 381, distance: 73.6
copy div "A shocking threesome and unprotected sex are revealed in court, leaving everyon…"
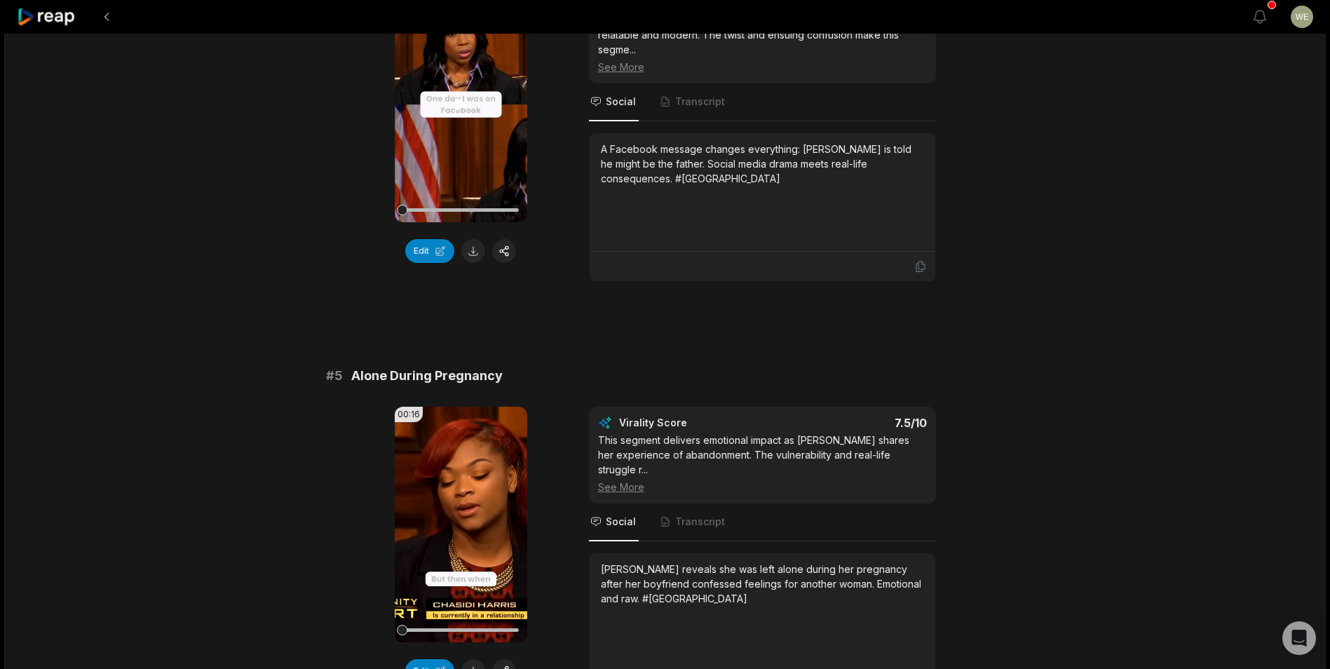
scroll to position [1752, 0]
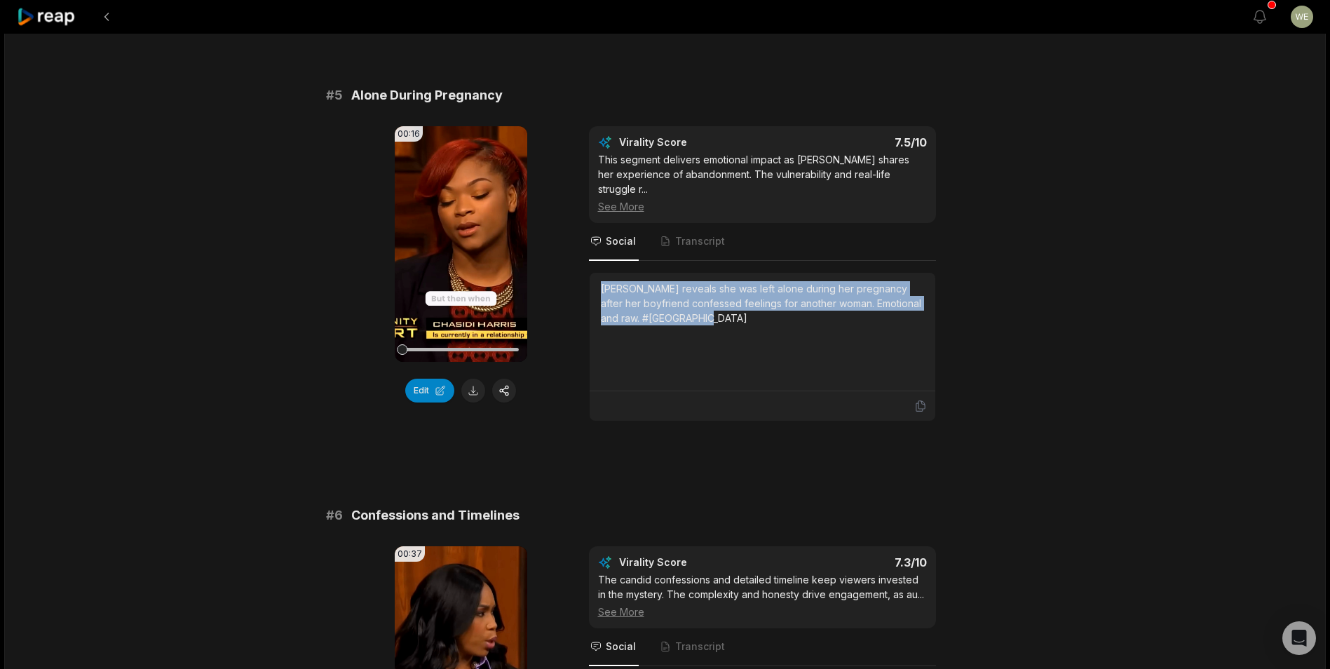
drag, startPoint x: 599, startPoint y: 274, endPoint x: 714, endPoint y: 312, distance: 120.4
click at [714, 312] on div "[PERSON_NAME] reveals she was left alone during her pregnancy after her boyfrie…" at bounding box center [763, 332] width 346 height 118
drag, startPoint x: 714, startPoint y: 312, endPoint x: 649, endPoint y: 294, distance: 67.0
copy div "[PERSON_NAME] reveals she was left alone during her pregnancy after her boyfrie…"
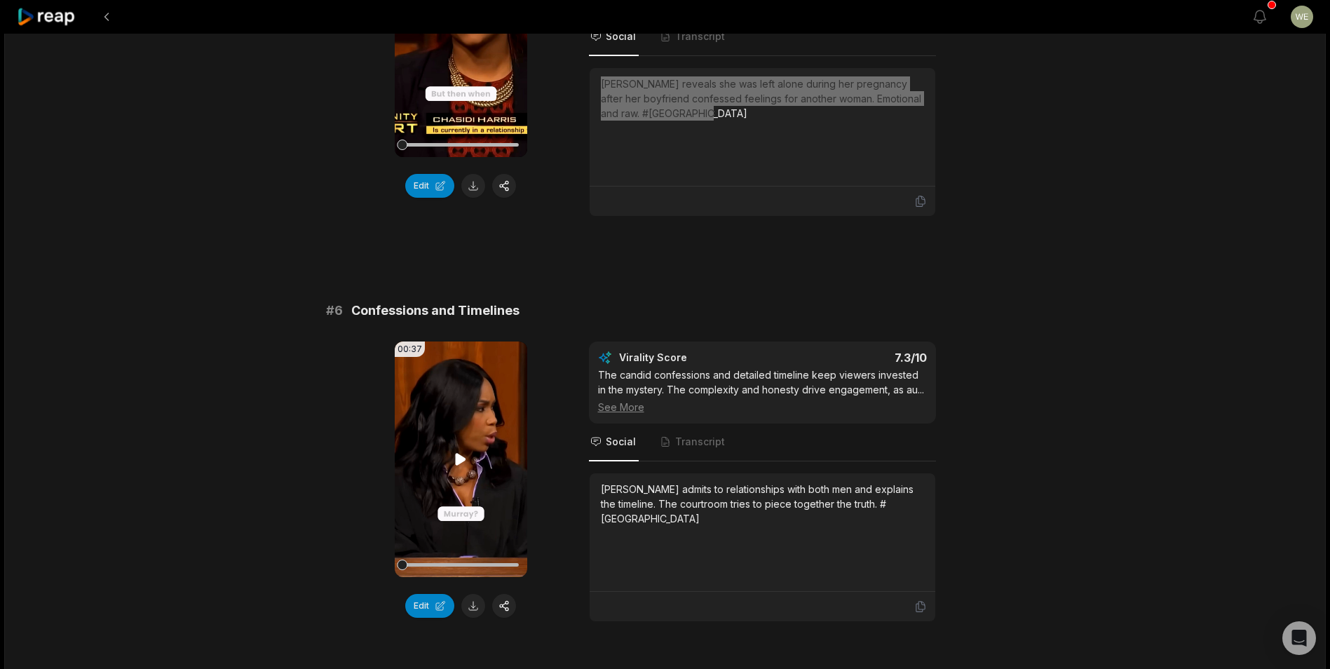
scroll to position [1963, 0]
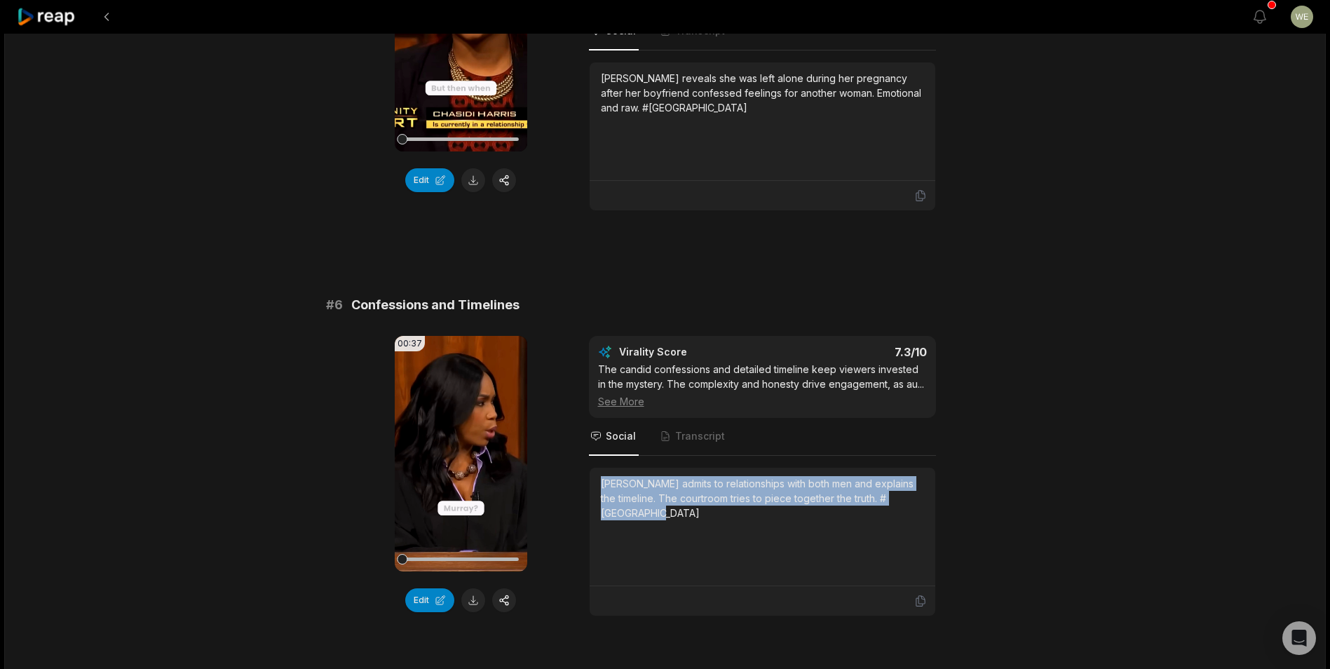
drag, startPoint x: 597, startPoint y: 469, endPoint x: 702, endPoint y: 515, distance: 115.2
click at [702, 515] on div "[PERSON_NAME] admits to relationships with both men and explains the timeline. …" at bounding box center [763, 527] width 346 height 118
drag, startPoint x: 702, startPoint y: 515, endPoint x: 648, endPoint y: 489, distance: 60.5
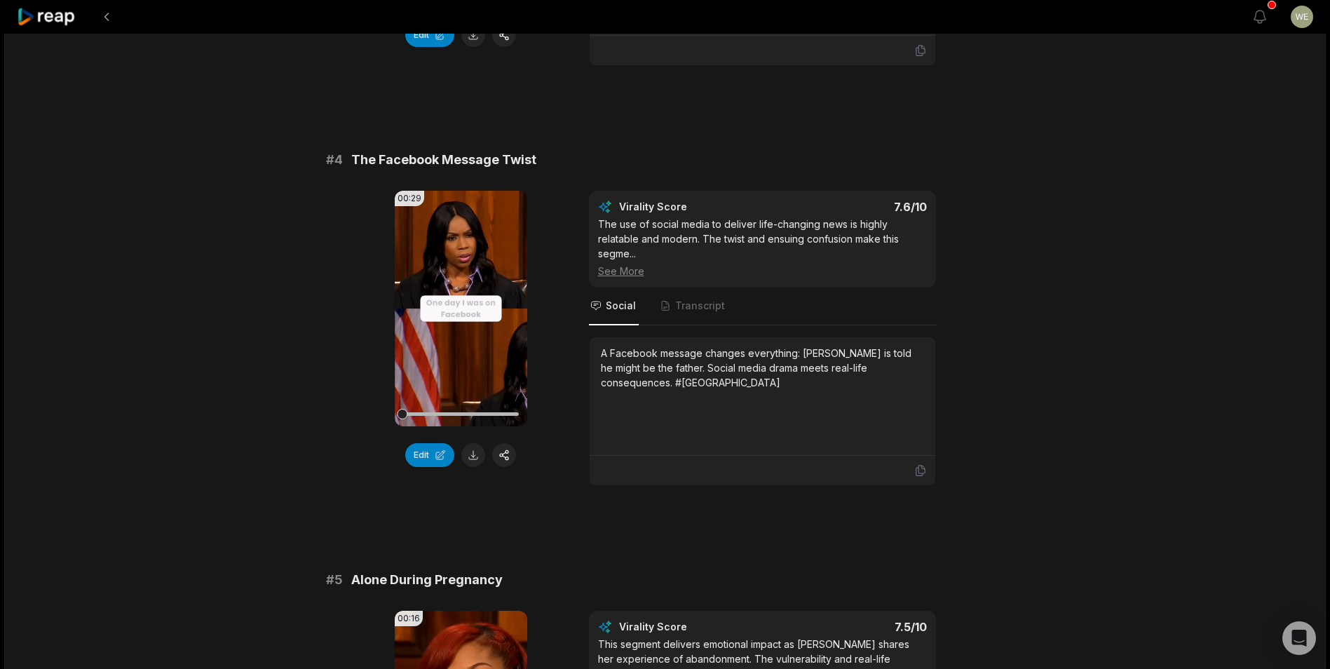
scroll to position [1122, 0]
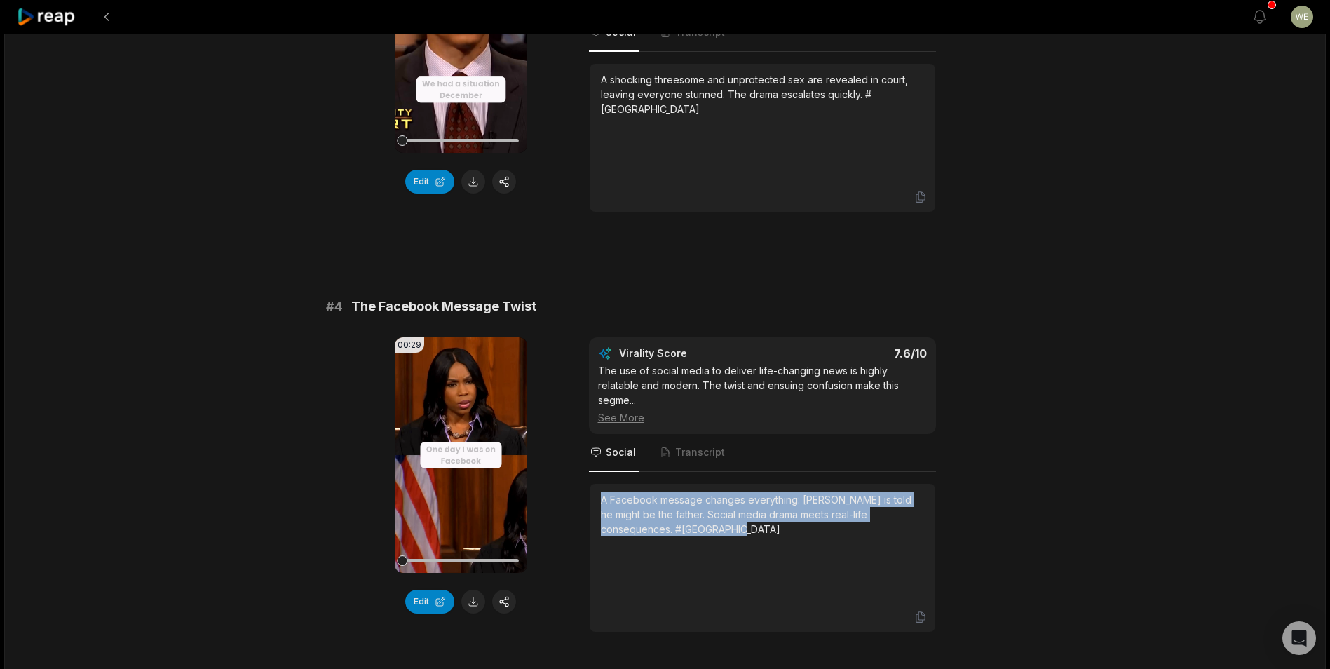
drag, startPoint x: 597, startPoint y: 501, endPoint x: 778, endPoint y: 537, distance: 185.2
click at [778, 537] on div "A Facebook message changes everything: [PERSON_NAME] is told he might be the fa…" at bounding box center [763, 543] width 346 height 118
drag, startPoint x: 778, startPoint y: 537, endPoint x: 688, endPoint y: 521, distance: 91.2
